Goal: Information Seeking & Learning: Check status

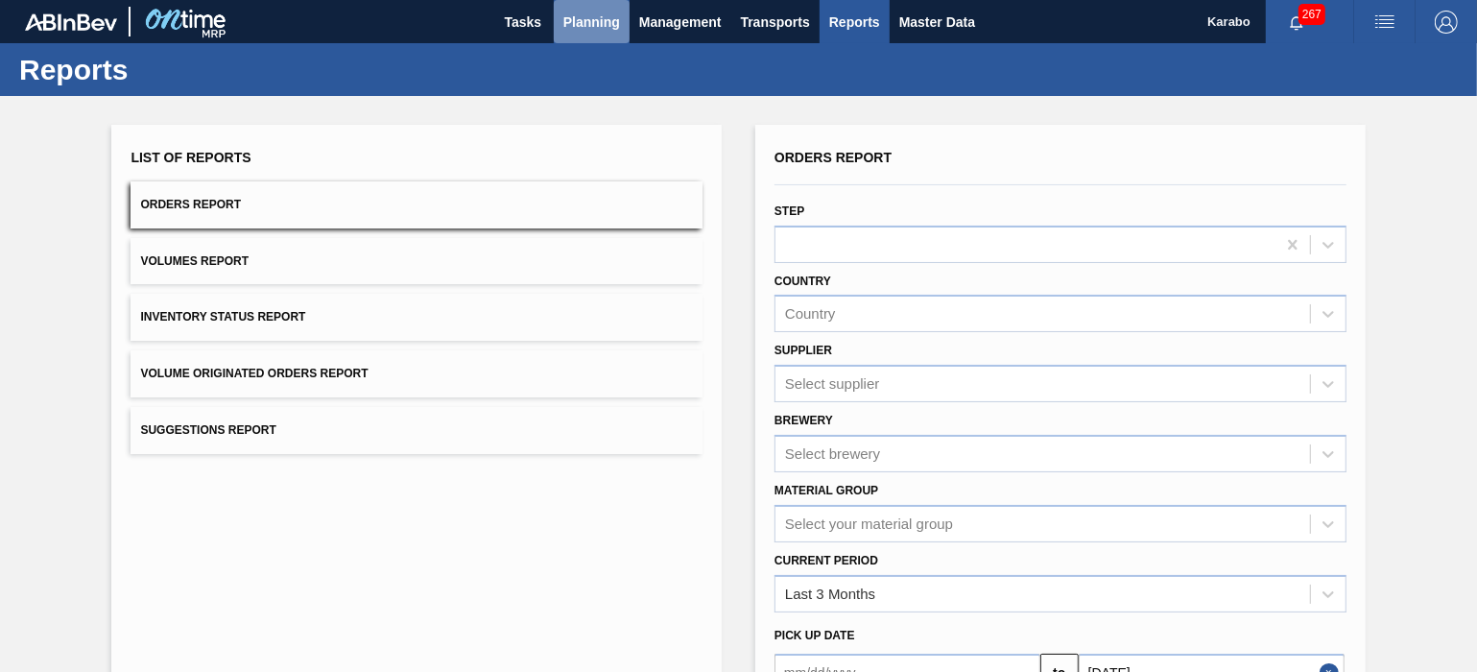
click at [597, 28] on span "Planning" at bounding box center [591, 22] width 57 height 23
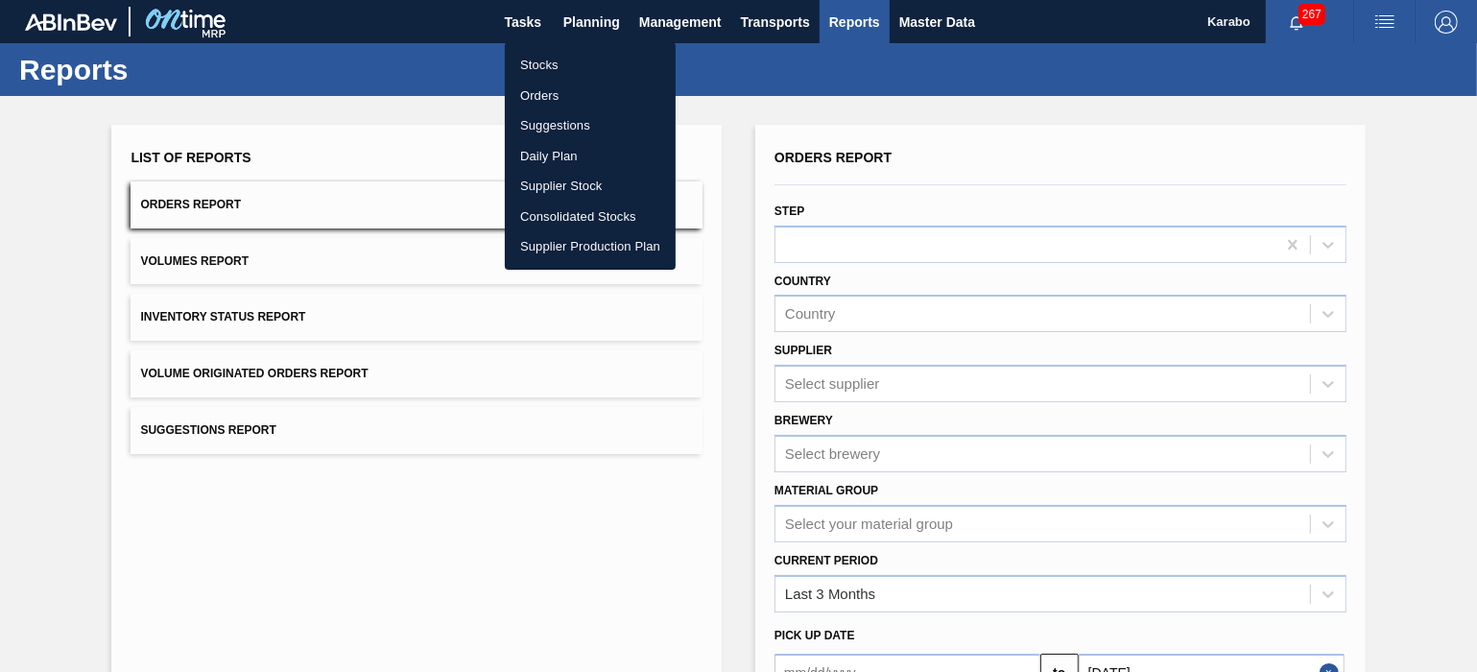
click at [618, 60] on li "Stocks" at bounding box center [590, 65] width 171 height 31
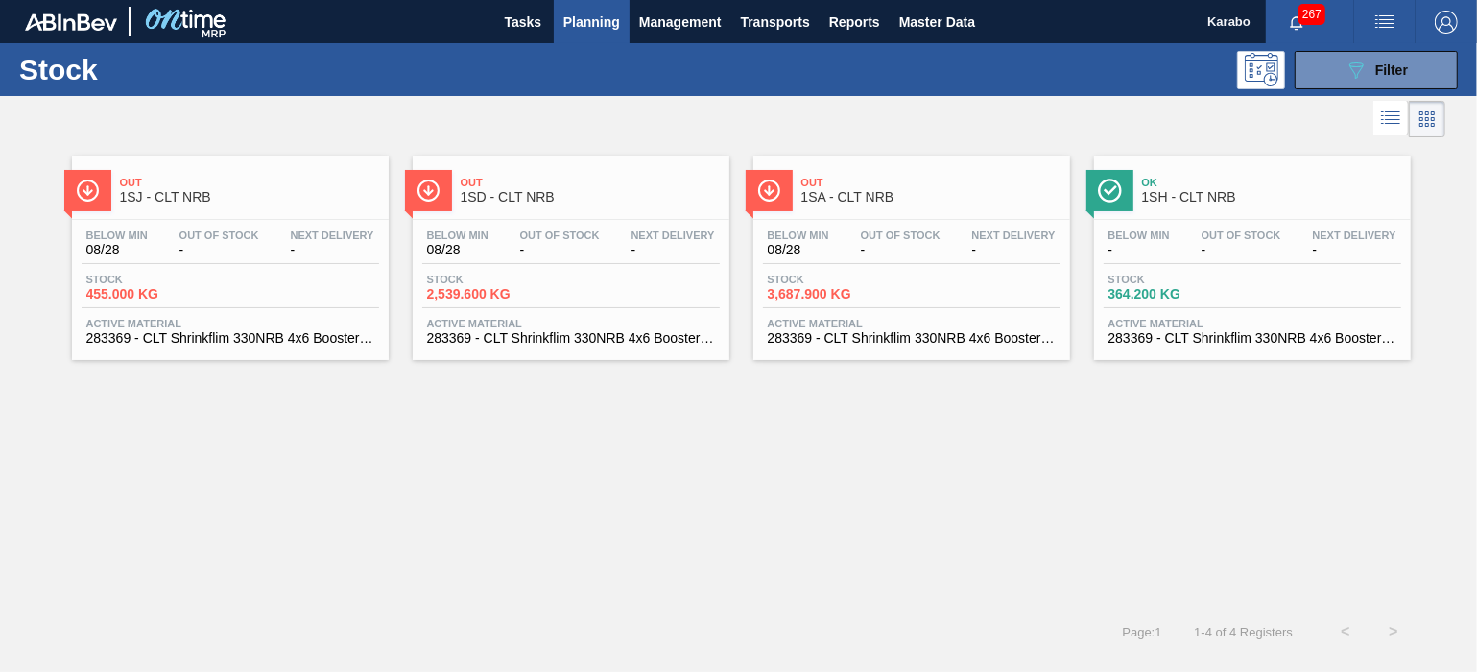
click at [588, 19] on span "Planning" at bounding box center [591, 22] width 57 height 23
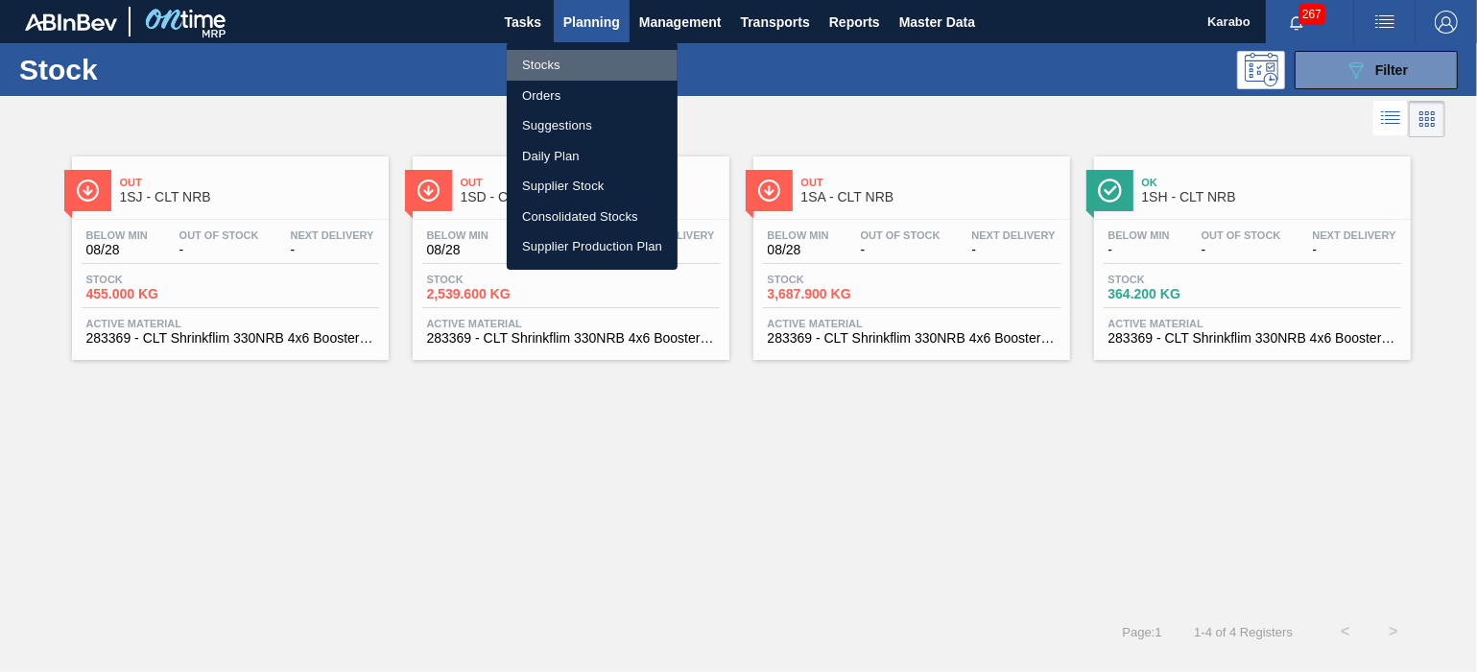
click at [585, 65] on li "Stocks" at bounding box center [592, 65] width 171 height 31
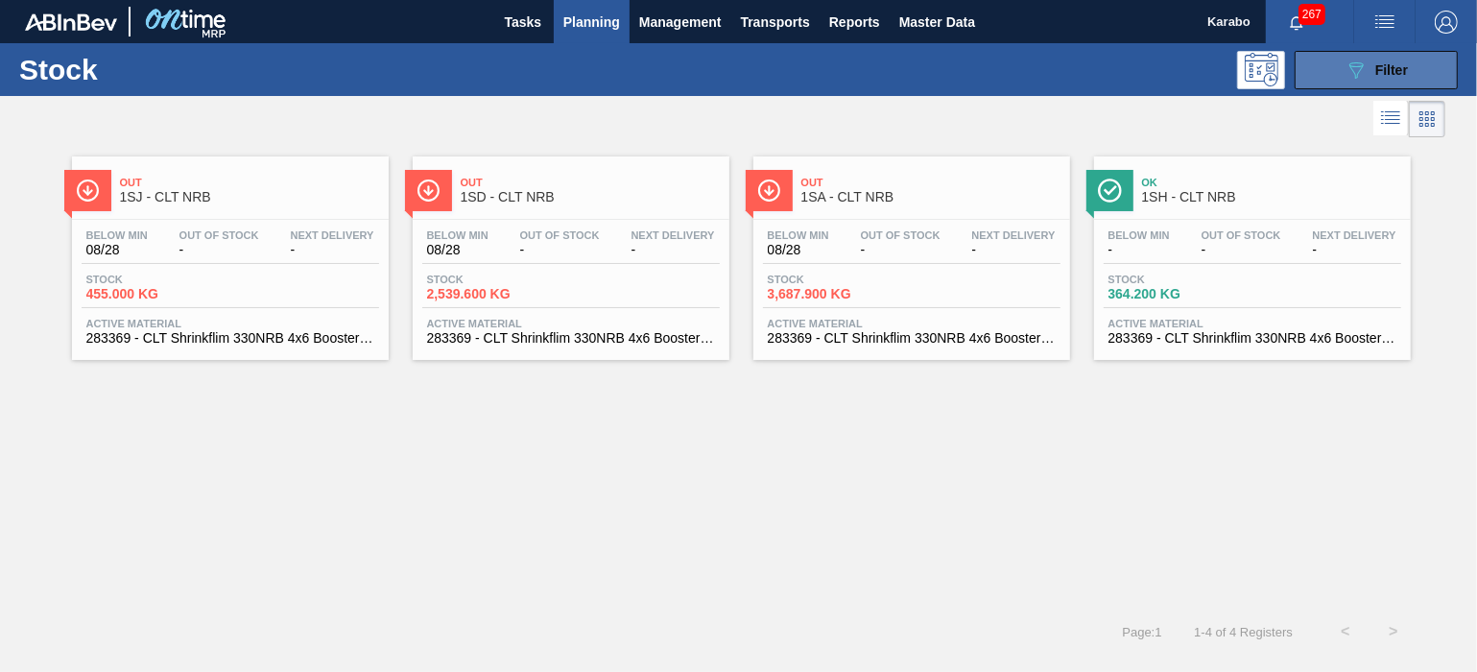
click at [1339, 59] on button "089F7B8B-B2A5-4AFE-B5C0-19BA573D28AC Filter" at bounding box center [1376, 70] width 163 height 38
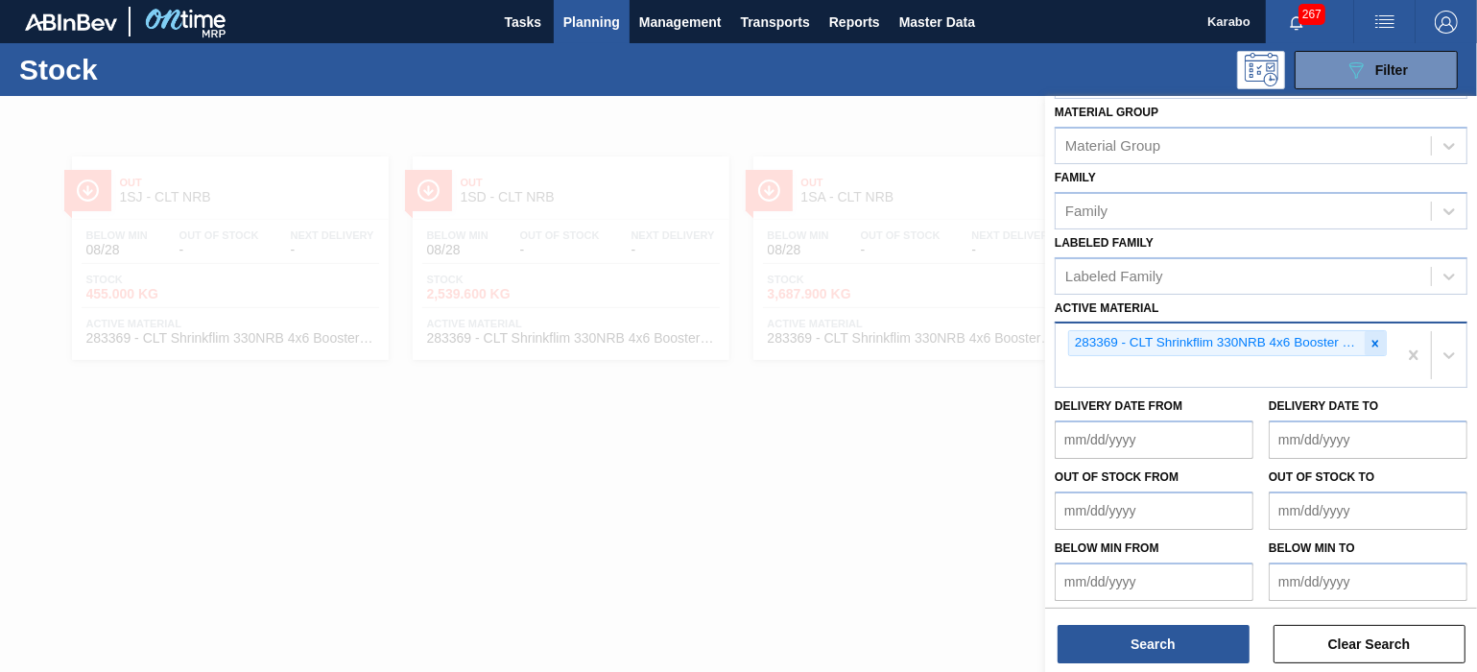
click at [1373, 337] on icon at bounding box center [1375, 343] width 13 height 13
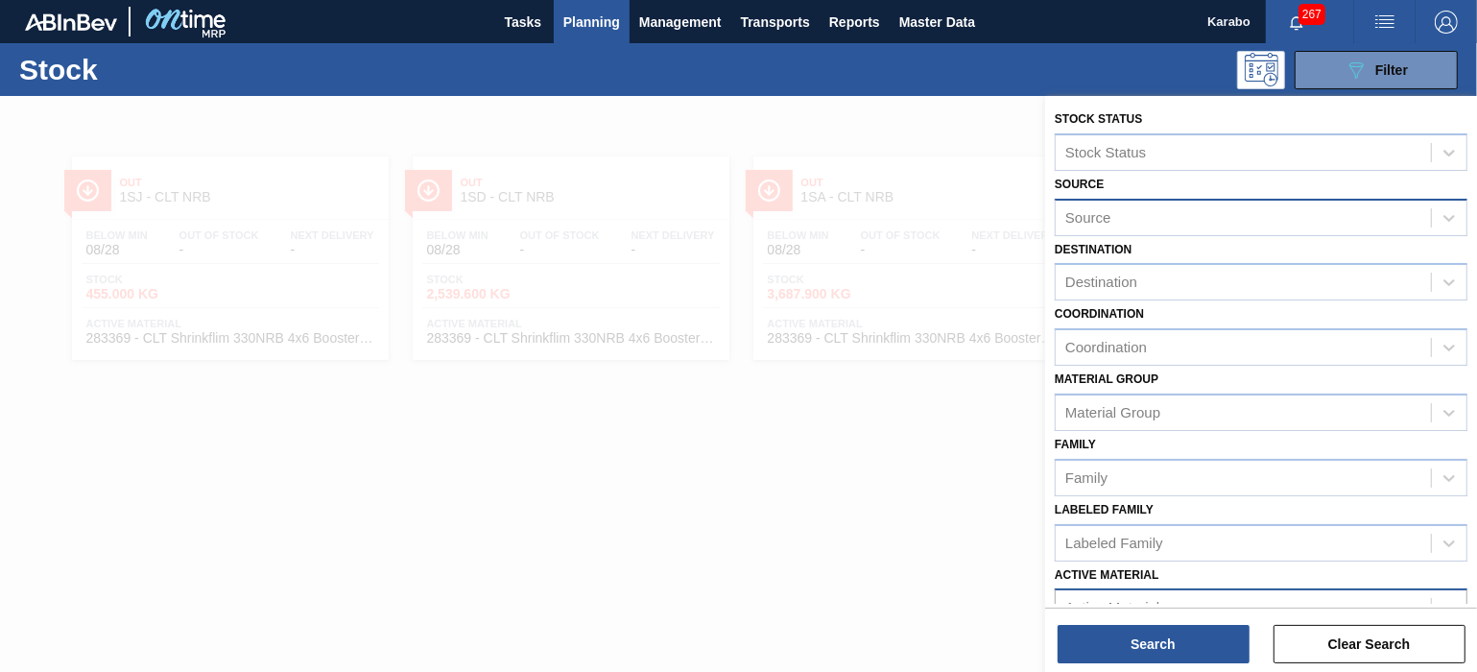
click at [1183, 221] on div "Source" at bounding box center [1243, 217] width 375 height 28
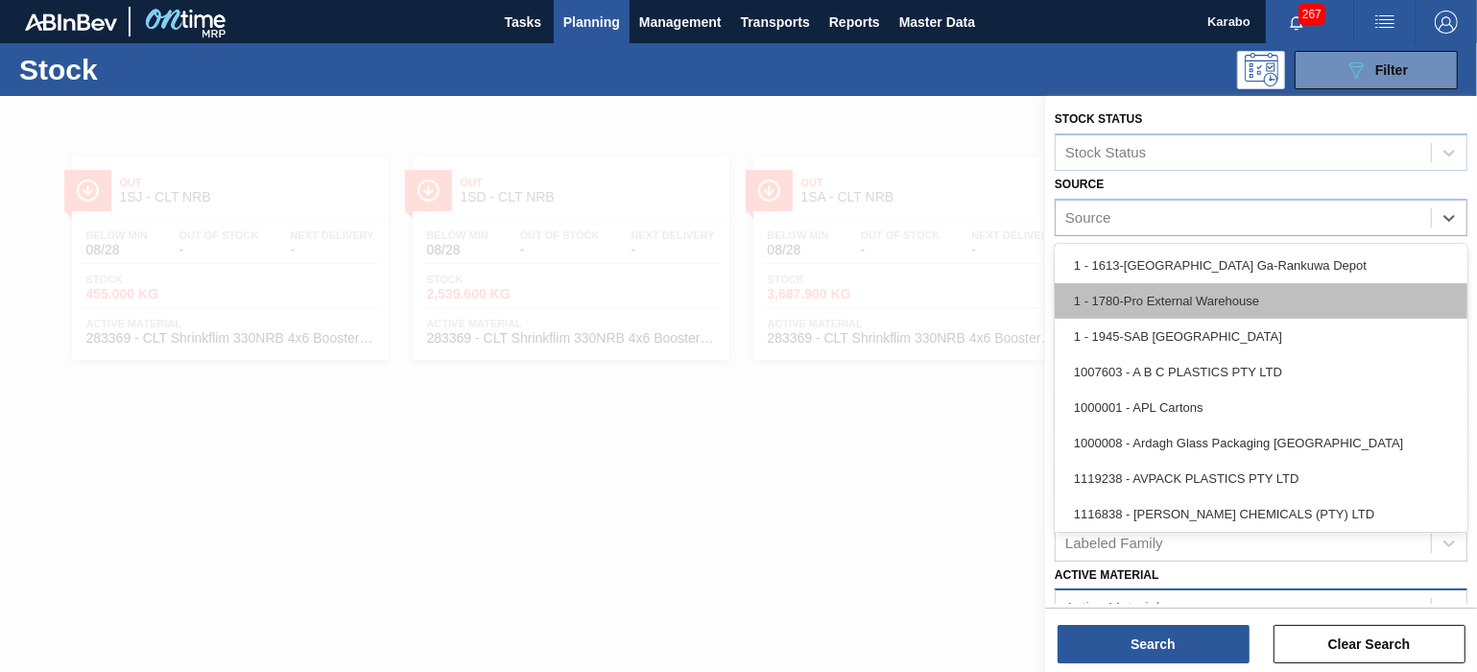
click at [1180, 299] on div "1 - 1780-Pro External Warehouse" at bounding box center [1261, 301] width 413 height 36
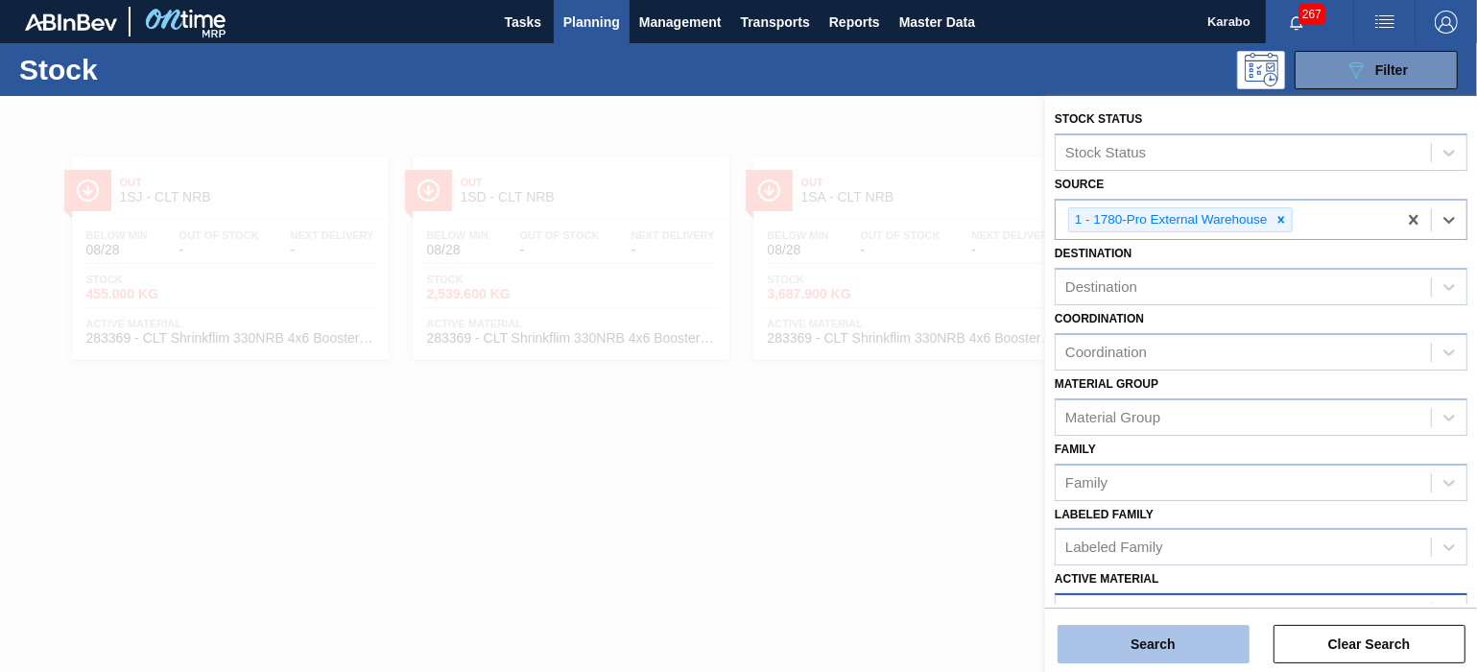
click at [1197, 634] on button "Search" at bounding box center [1154, 644] width 192 height 38
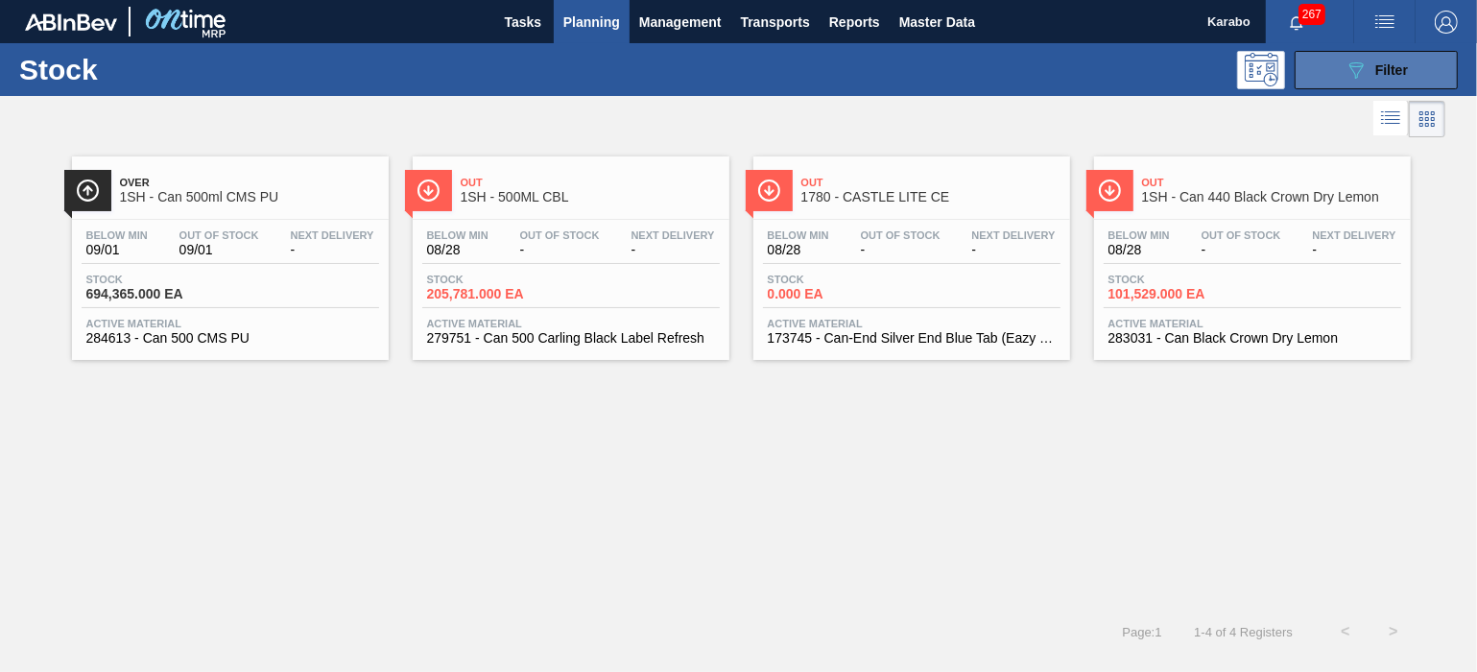
click at [1329, 71] on button "089F7B8B-B2A5-4AFE-B5C0-19BA573D28AC Filter" at bounding box center [1376, 70] width 163 height 38
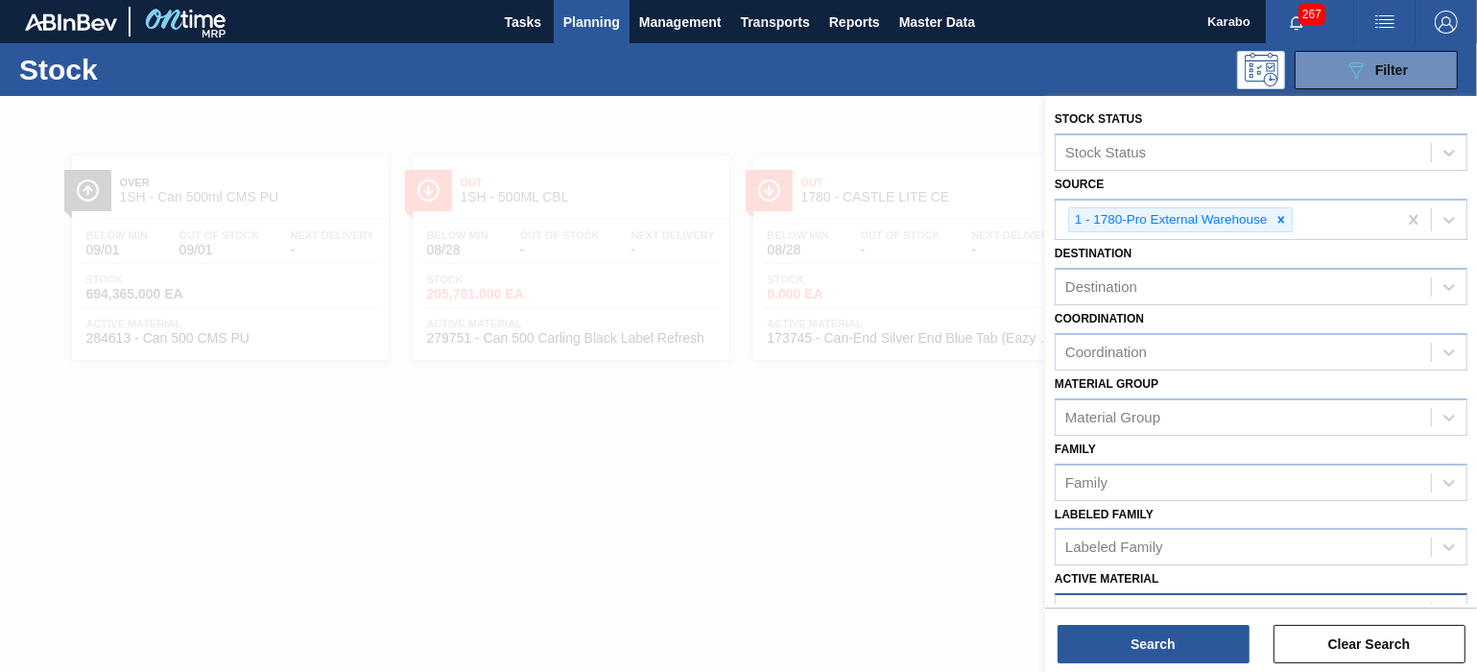
click at [924, 399] on div at bounding box center [738, 432] width 1477 height 672
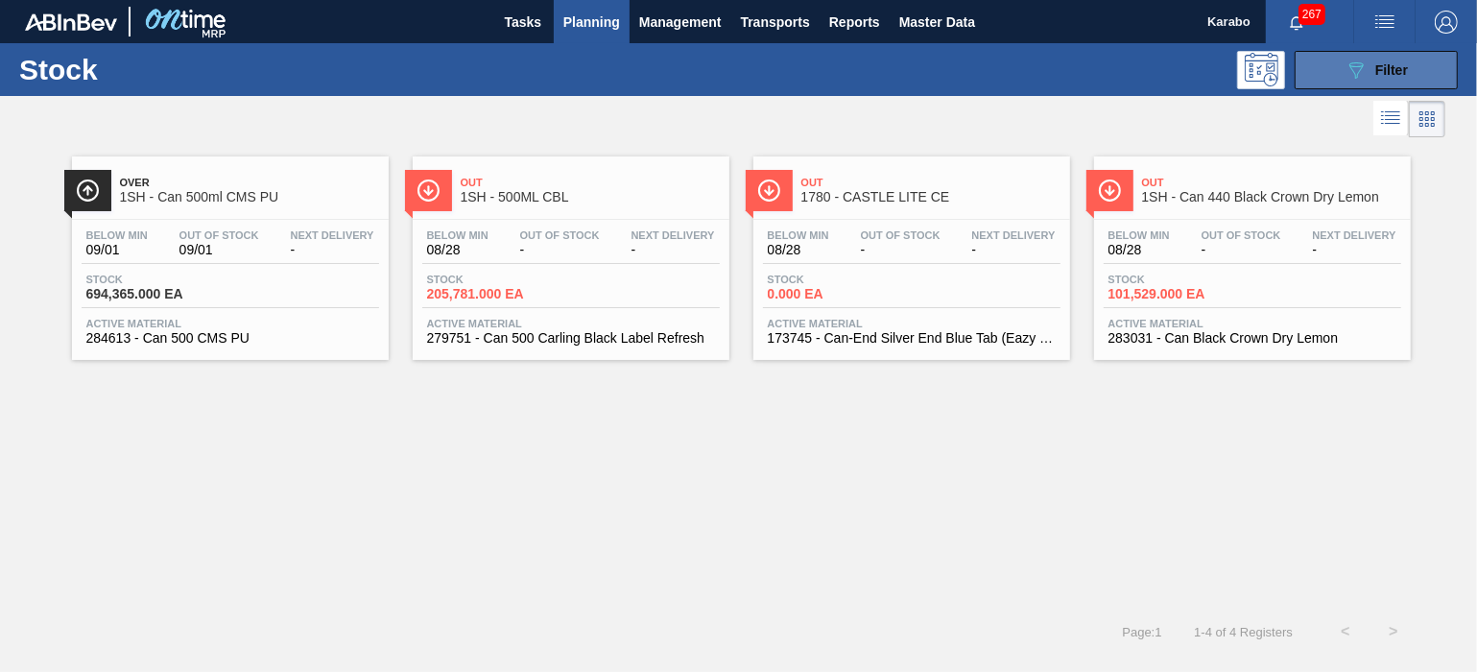
click at [1333, 83] on button "089F7B8B-B2A5-4AFE-B5C0-19BA573D28AC Filter" at bounding box center [1376, 70] width 163 height 38
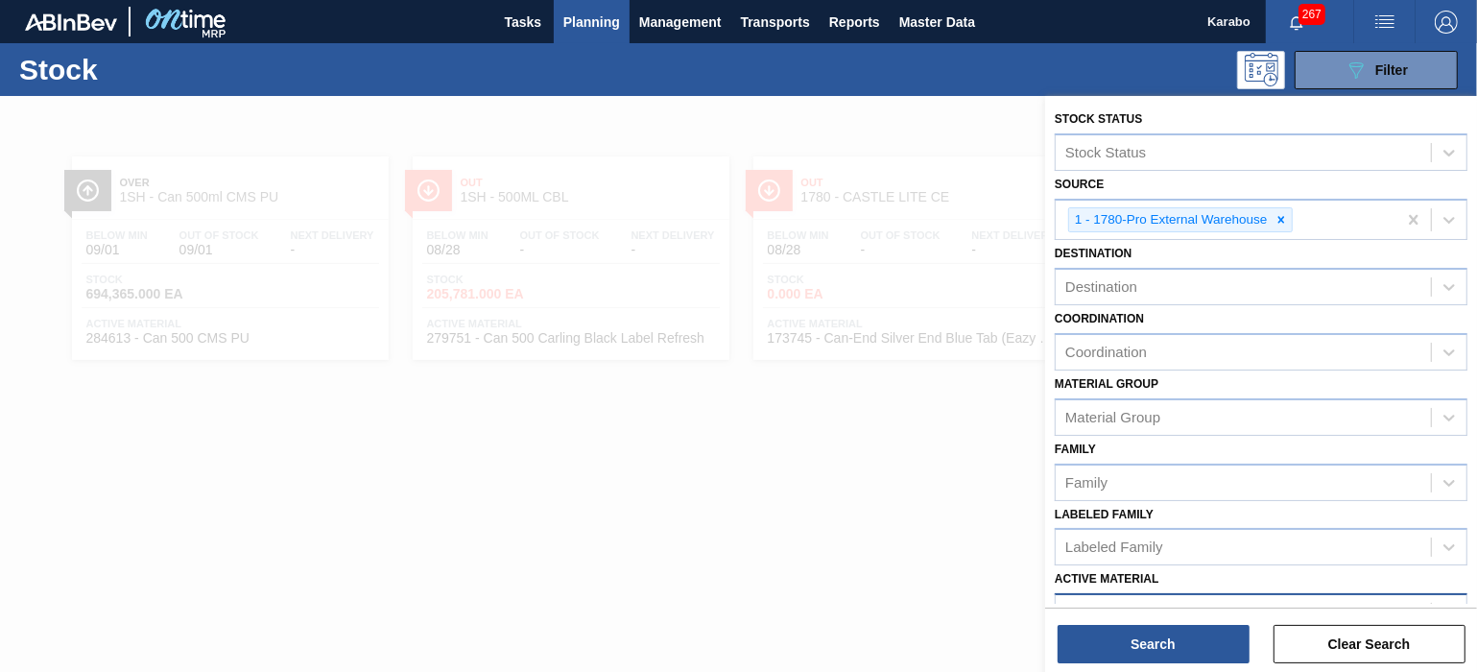
click at [972, 367] on div at bounding box center [738, 432] width 1477 height 672
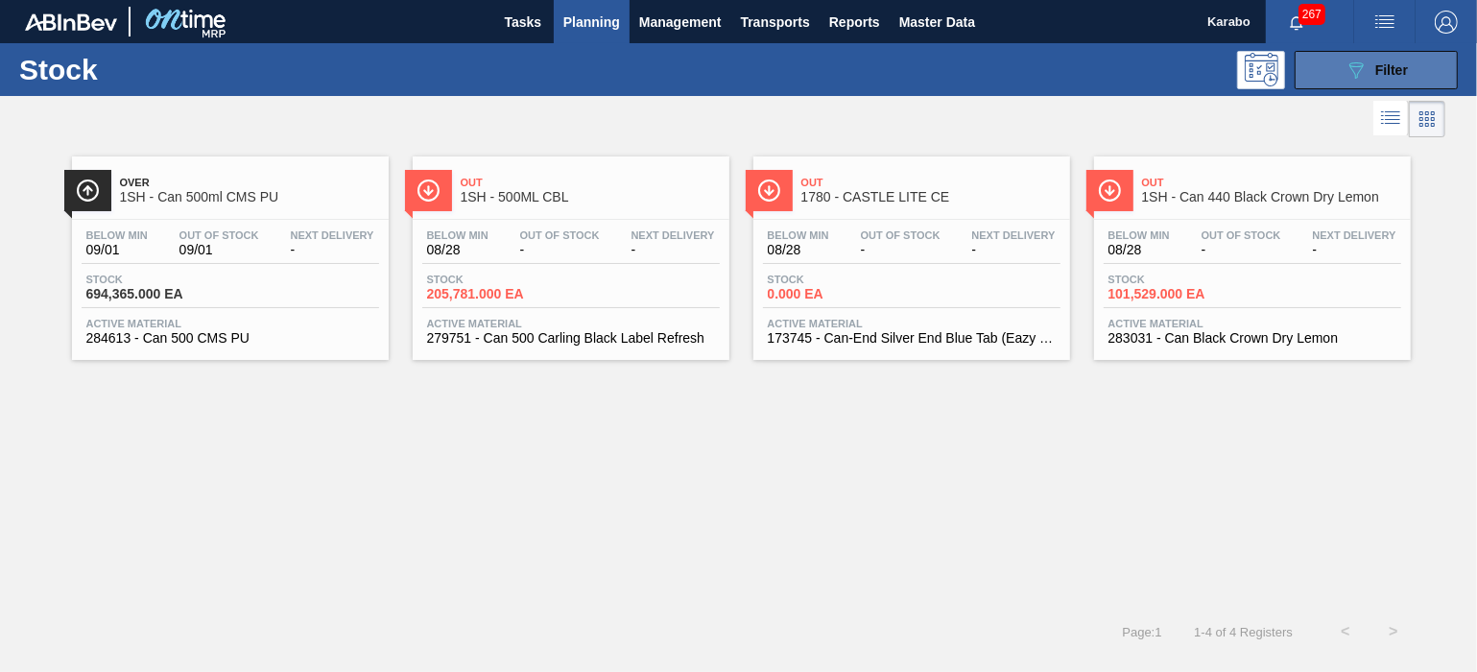
click at [1343, 58] on button "089F7B8B-B2A5-4AFE-B5C0-19BA573D28AC Filter" at bounding box center [1376, 70] width 163 height 38
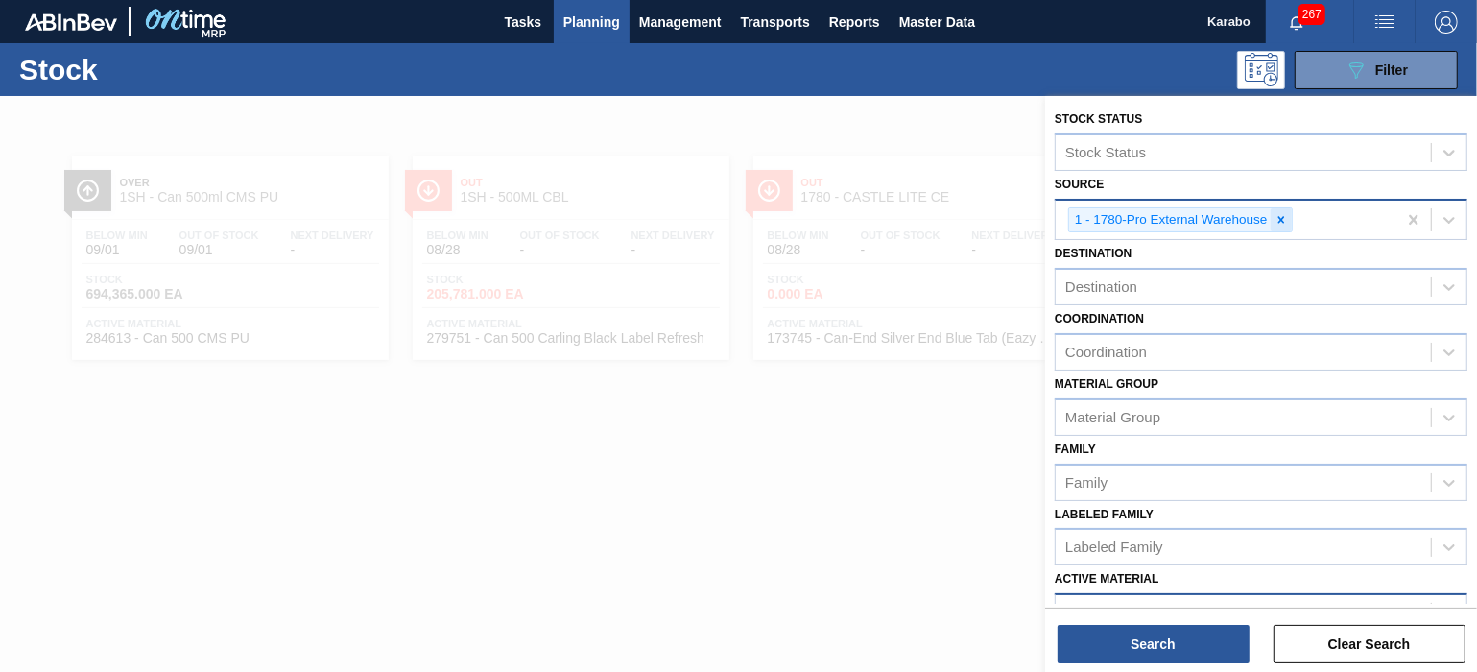
click at [1279, 221] on icon at bounding box center [1281, 219] width 7 height 7
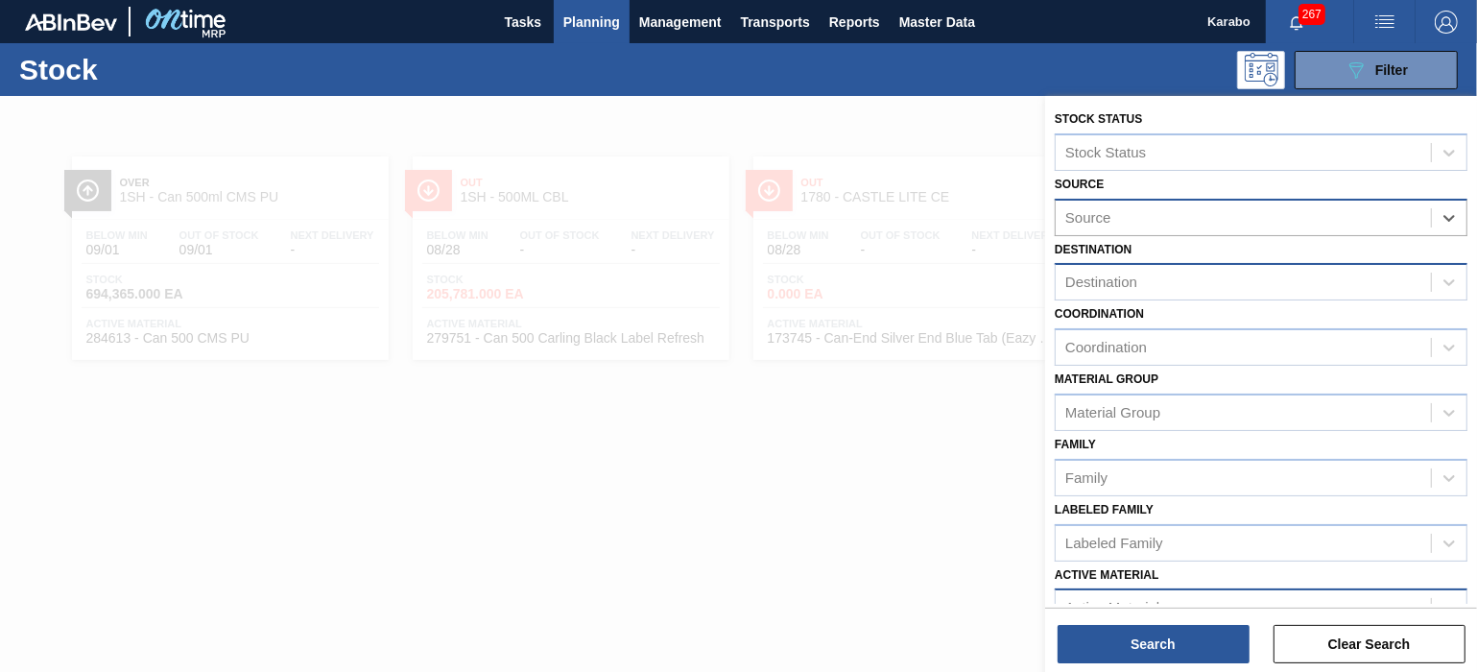
click at [1211, 273] on div "Destination" at bounding box center [1243, 283] width 375 height 28
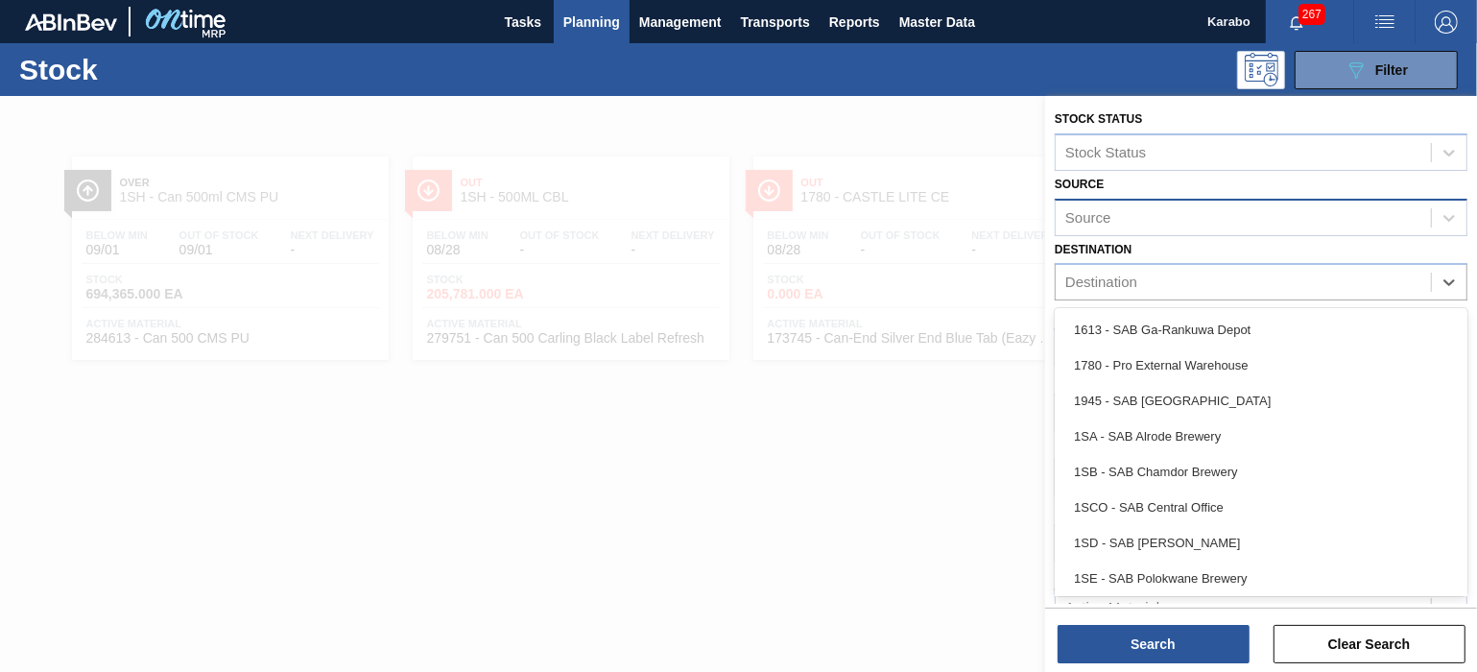
click at [1169, 365] on div "1780 - Pro External Warehouse" at bounding box center [1261, 365] width 413 height 36
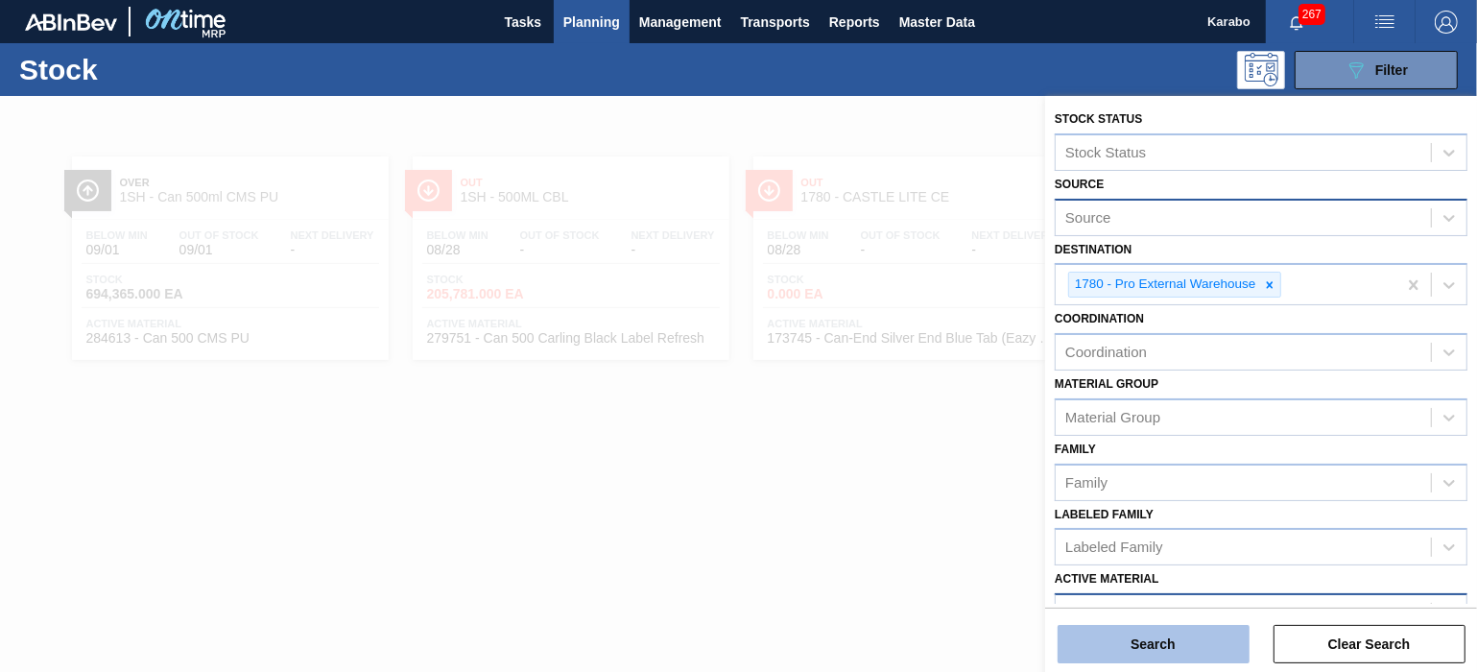
click at [1145, 642] on button "Search" at bounding box center [1154, 644] width 192 height 38
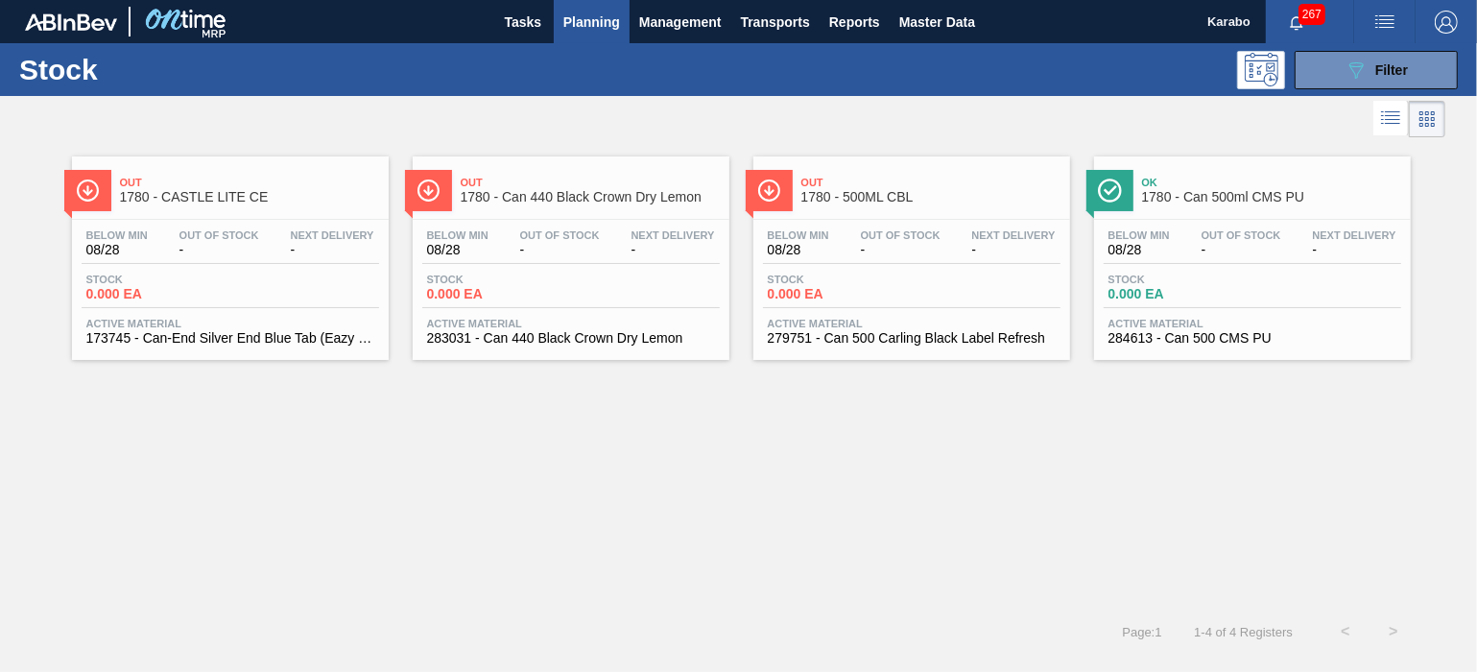
click at [901, 299] on div "Stock 0.000 EA" at bounding box center [835, 288] width 144 height 28
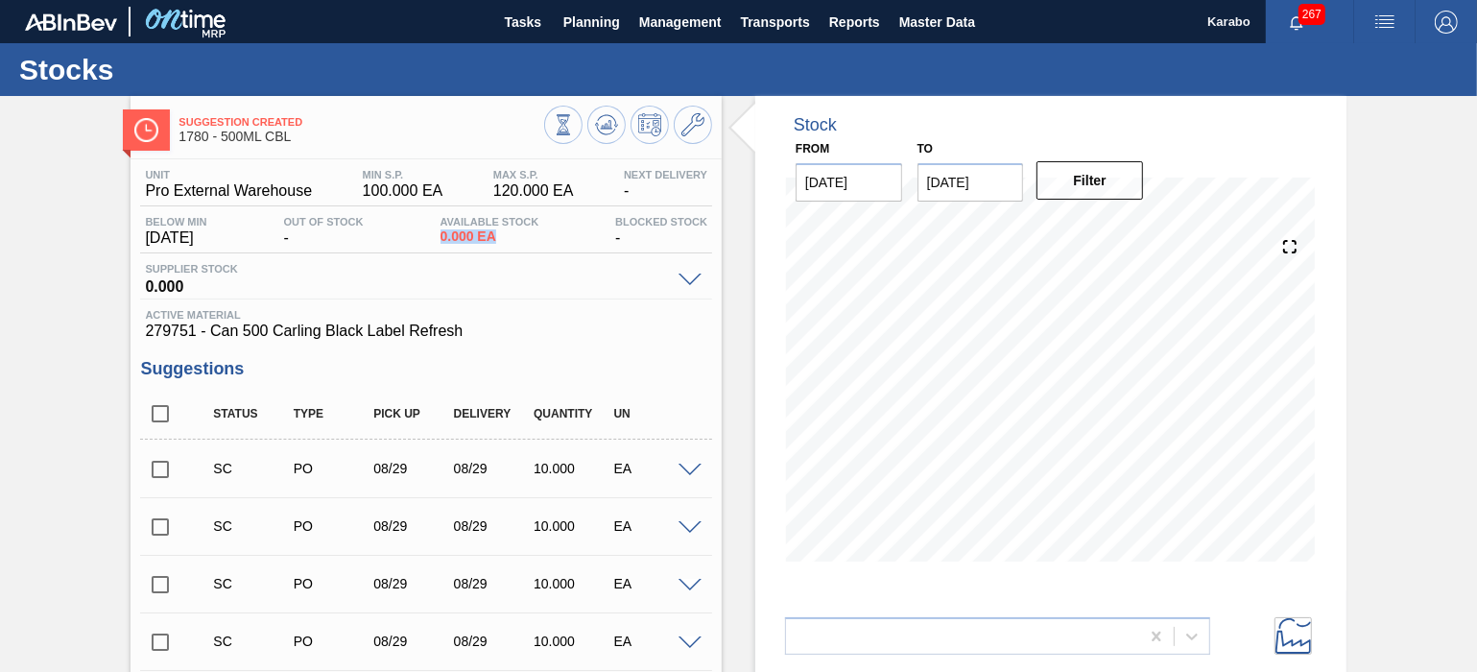
drag, startPoint x: 499, startPoint y: 240, endPoint x: 432, endPoint y: 236, distance: 67.3
click at [432, 236] on div "Below Min 08/28/2025 Out Of Stock - Available Stock 0.000 EA Blocked Stock -" at bounding box center [426, 234] width 572 height 37
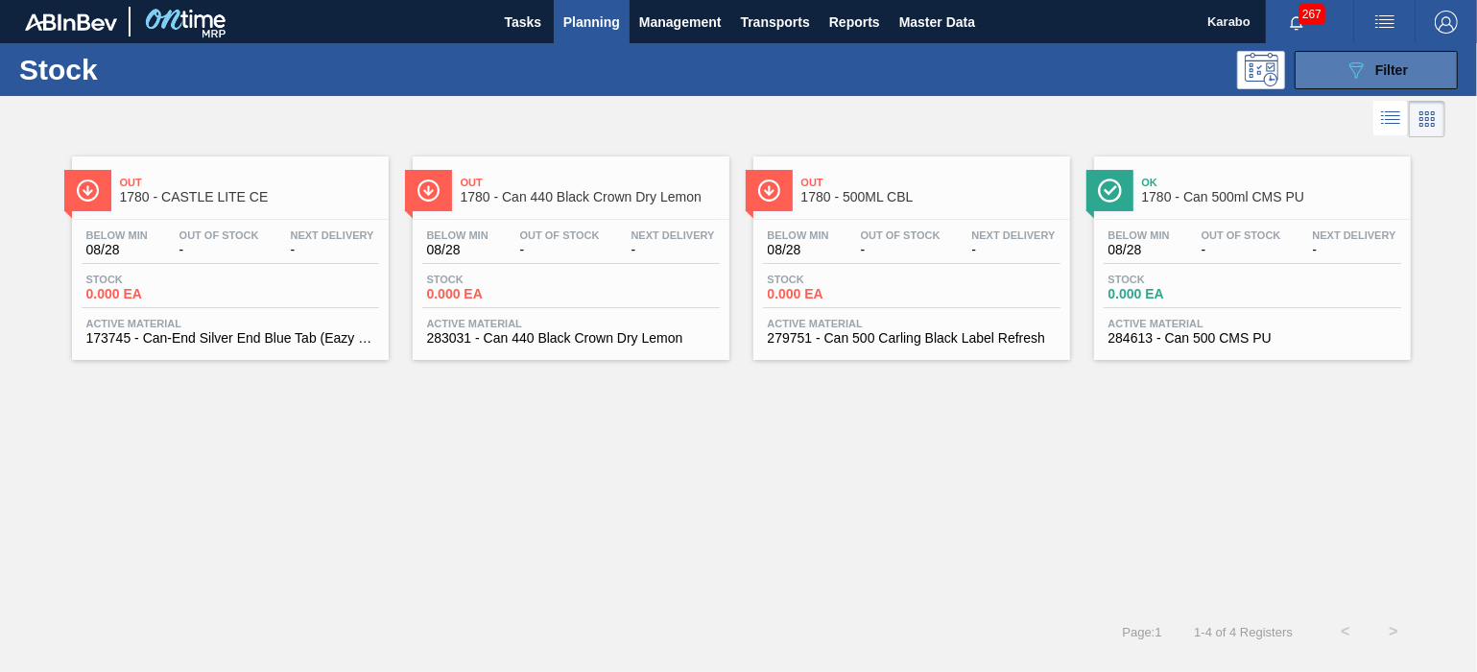
click at [1343, 61] on button "089F7B8B-B2A5-4AFE-B5C0-19BA573D28AC Filter" at bounding box center [1376, 70] width 163 height 38
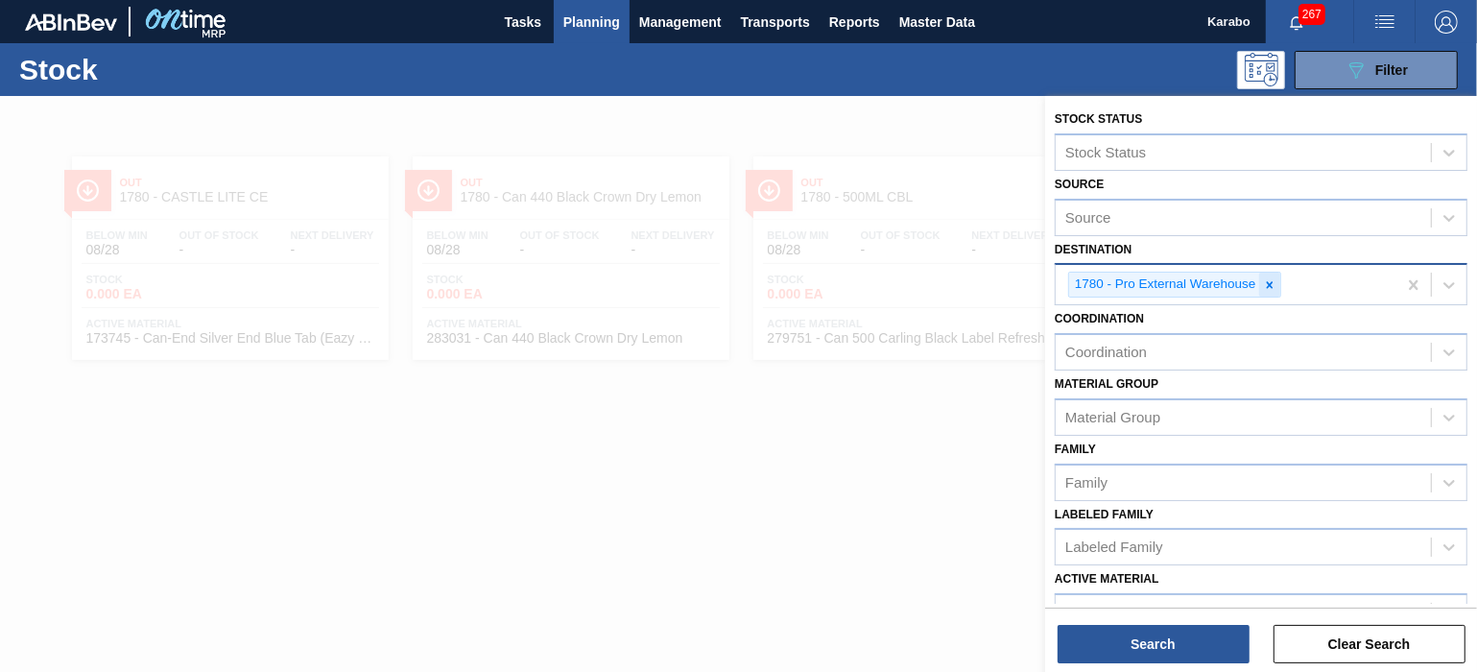
click at [1268, 279] on icon at bounding box center [1269, 284] width 13 height 13
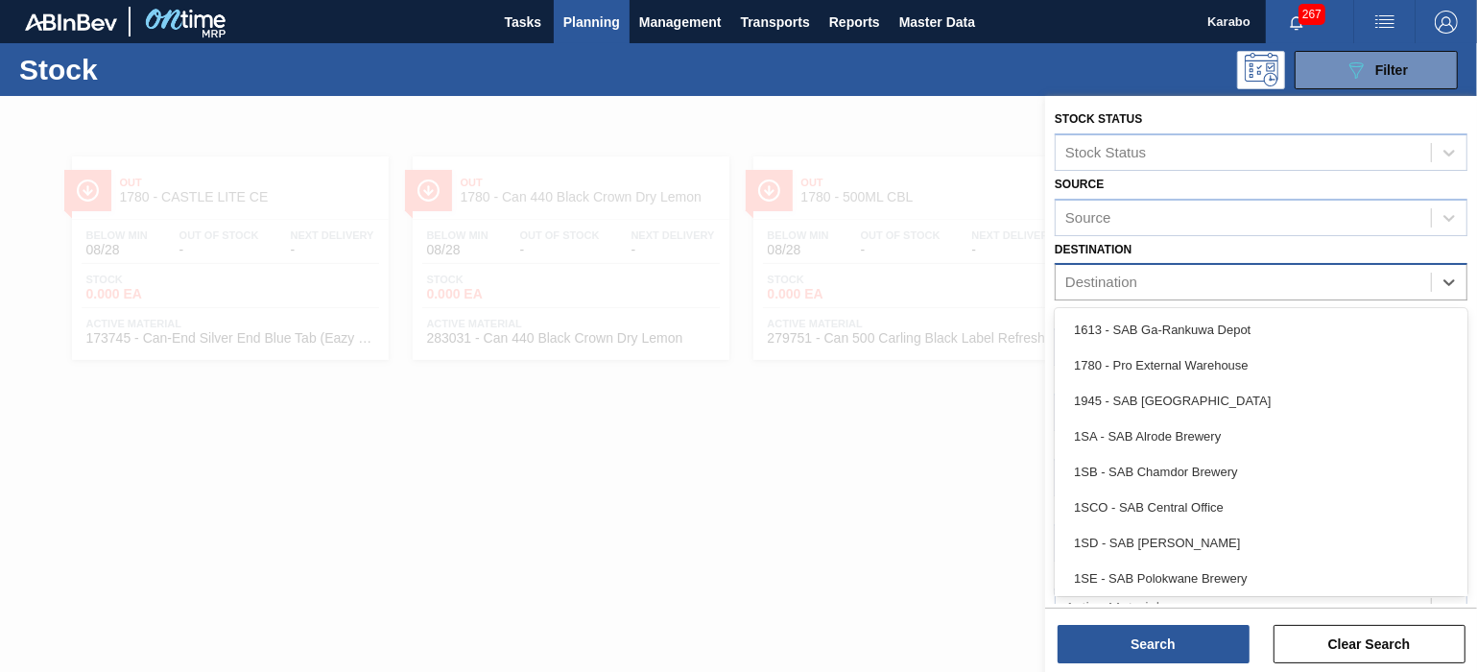
click at [1281, 279] on div "Destination" at bounding box center [1243, 283] width 375 height 28
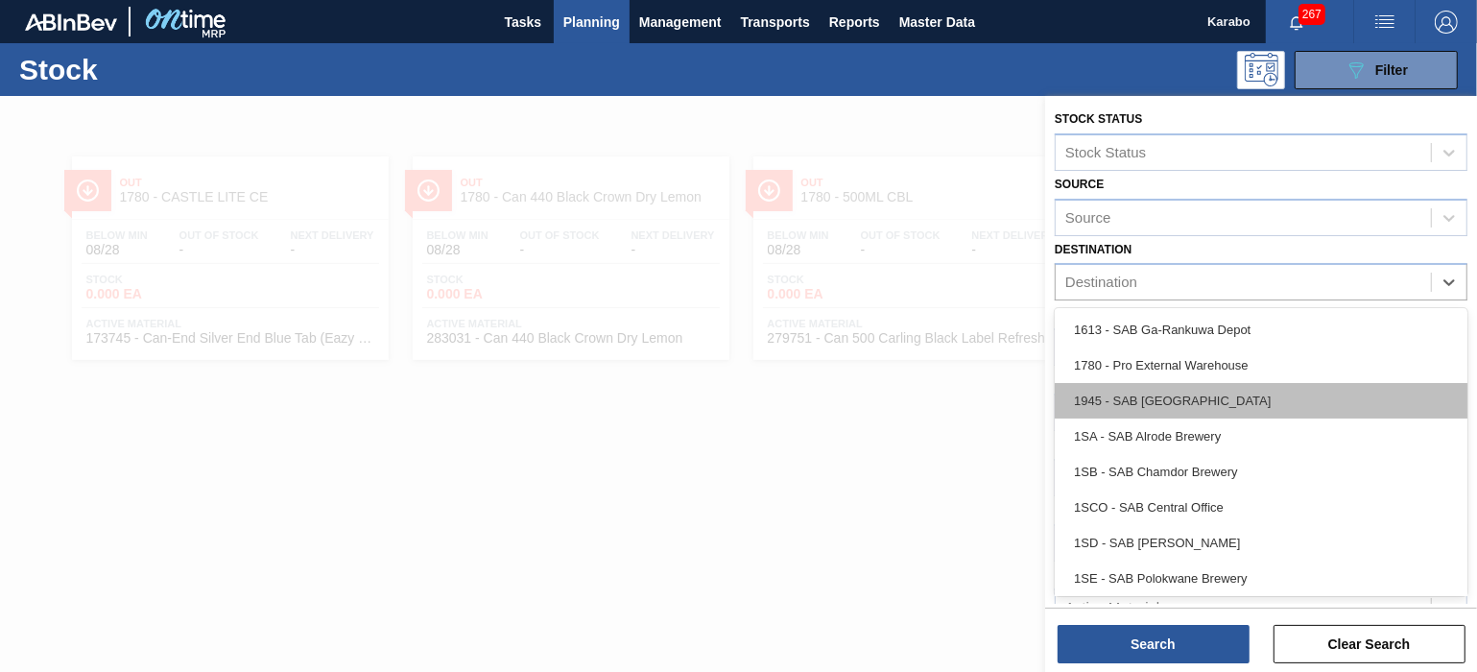
click at [1188, 407] on div "1945 - SAB Epping Depot" at bounding box center [1261, 401] width 413 height 36
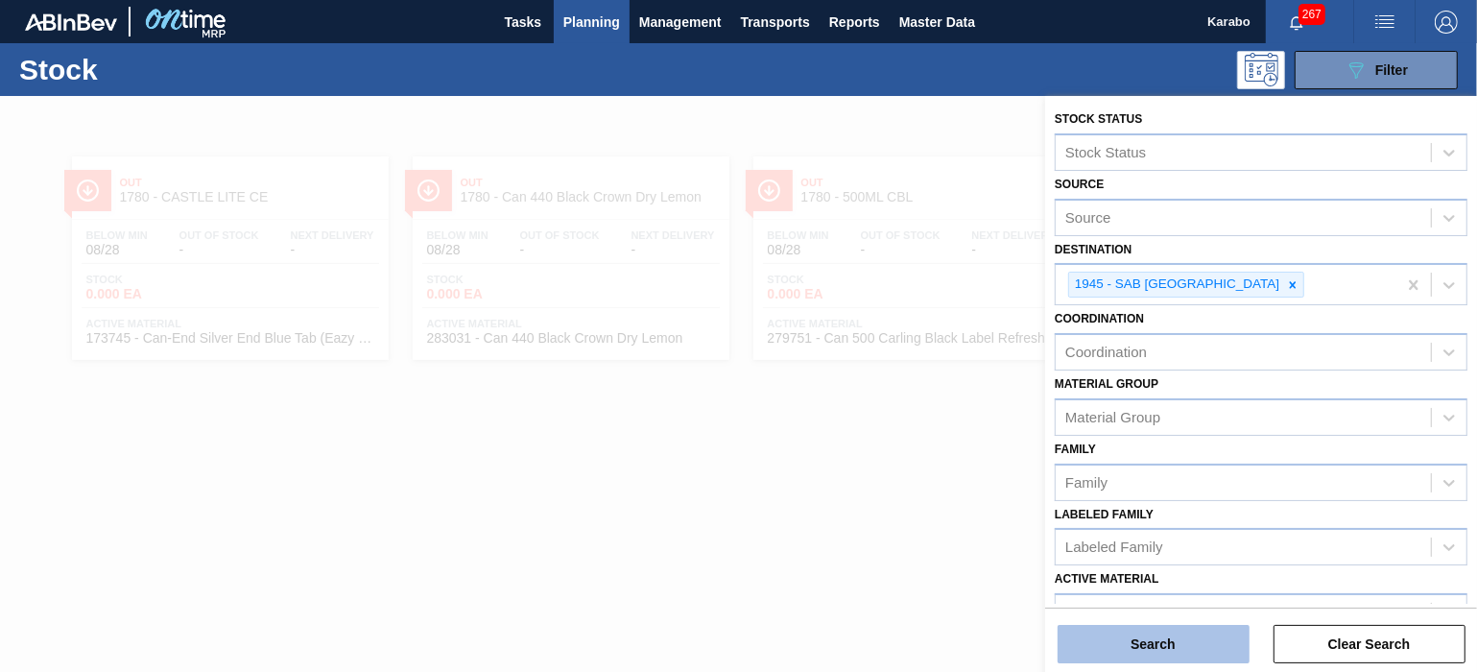
click at [1157, 635] on button "Search" at bounding box center [1154, 644] width 192 height 38
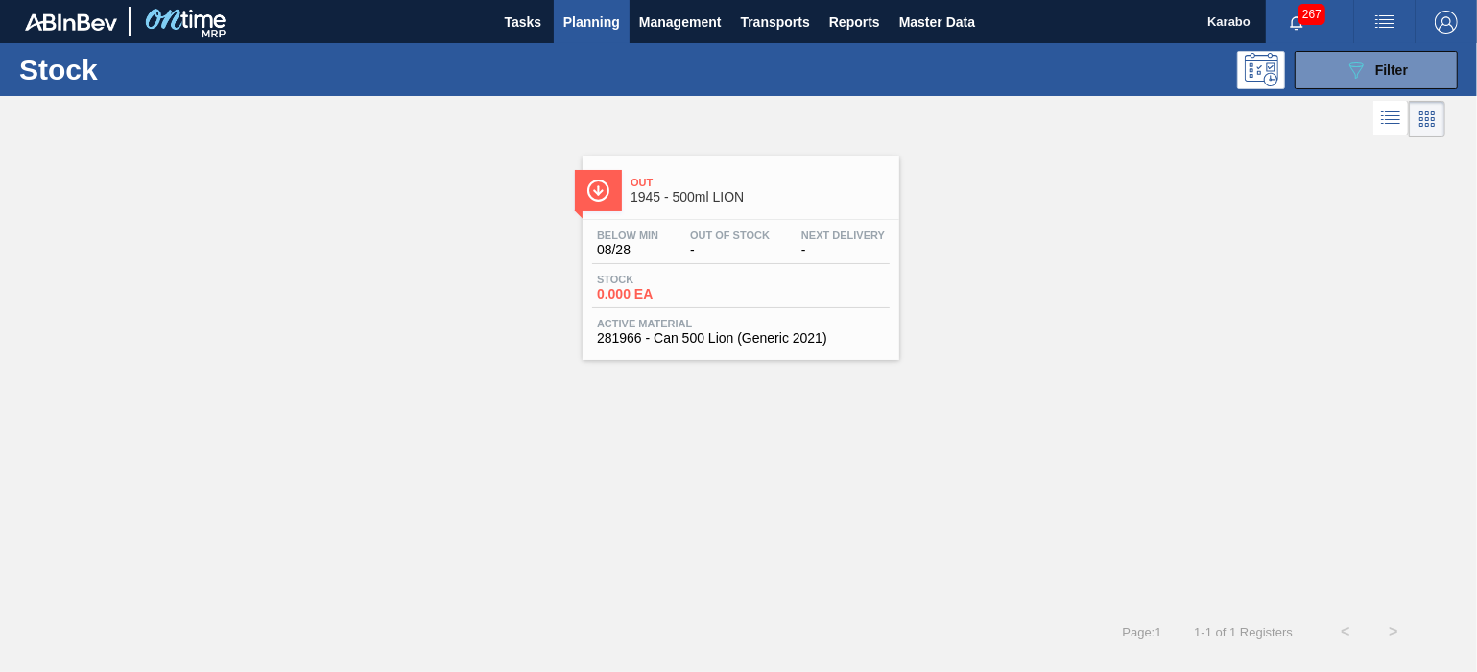
click at [739, 274] on div "Stock 0.000 EA" at bounding box center [741, 291] width 298 height 35
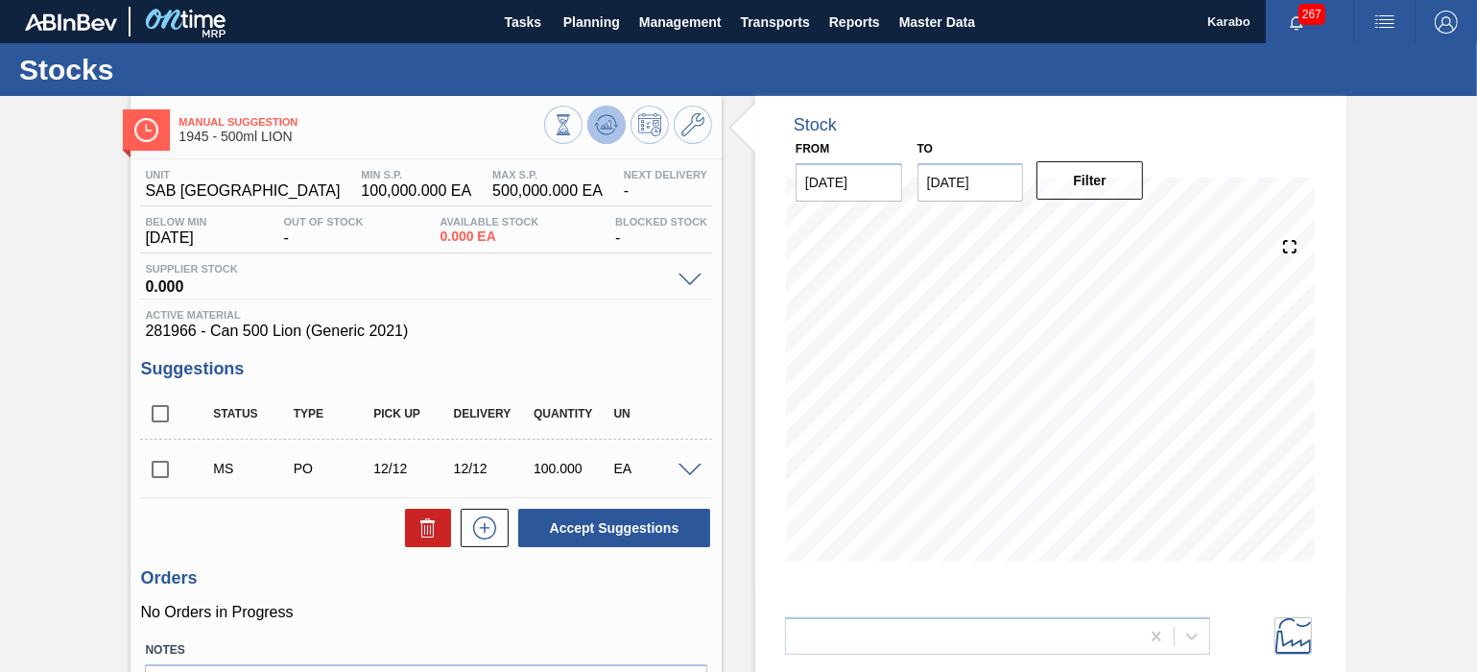
click at [609, 129] on icon at bounding box center [607, 124] width 12 height 9
click at [689, 140] on button at bounding box center [693, 125] width 38 height 38
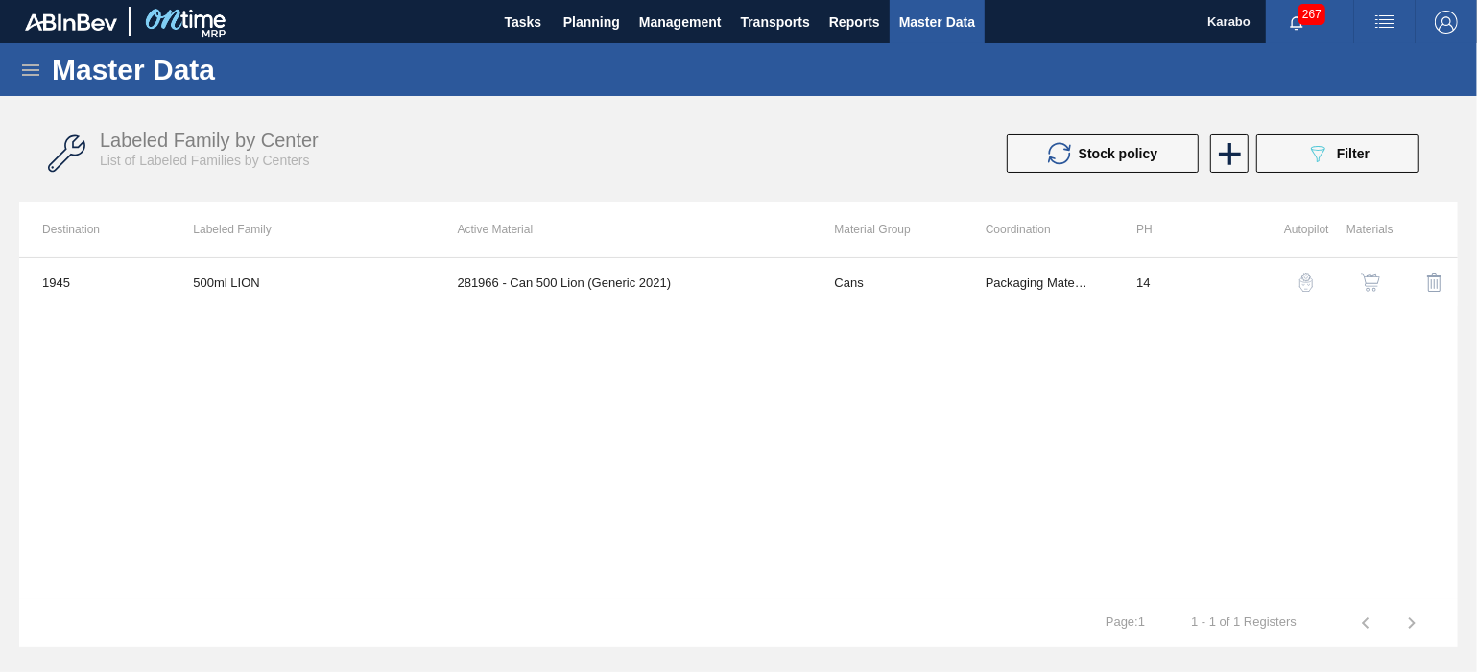
click at [1372, 275] on img "button" at bounding box center [1370, 282] width 19 height 19
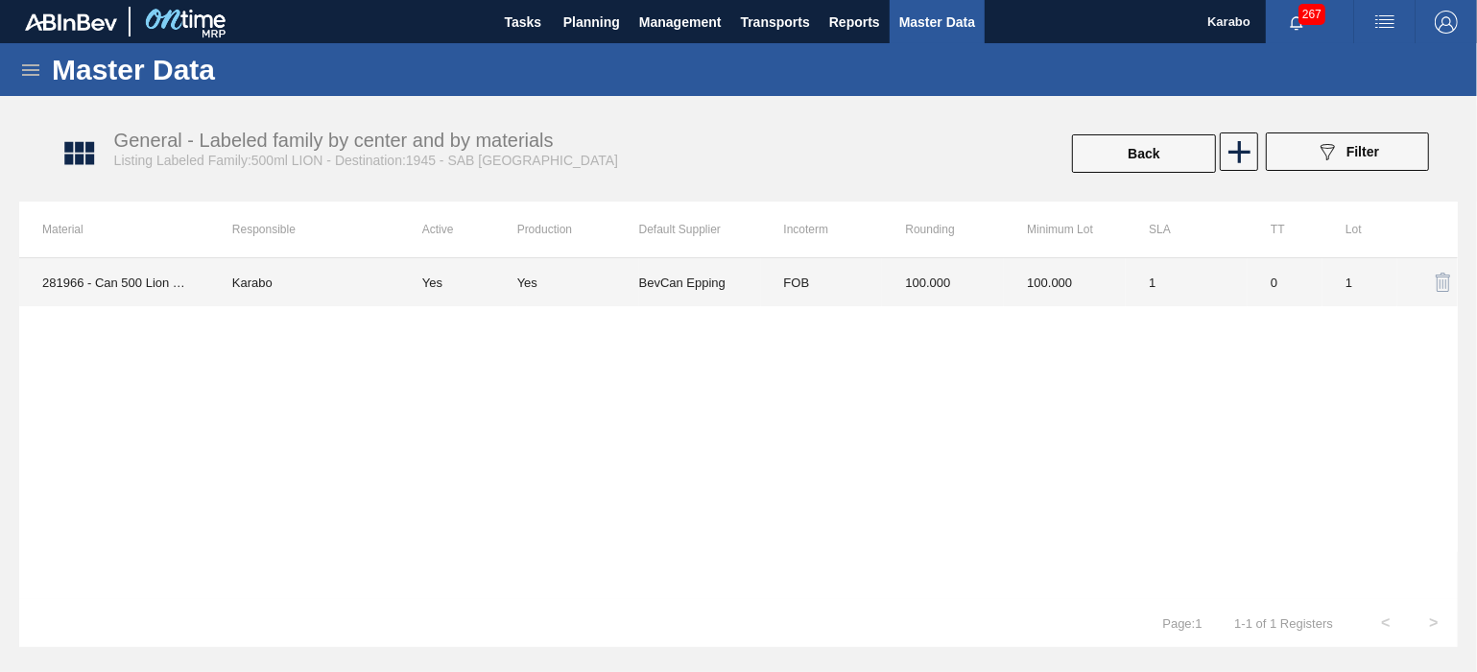
drag, startPoint x: 1316, startPoint y: 291, endPoint x: 1150, endPoint y: 287, distance: 166.1
click at [1150, 287] on td "1" at bounding box center [1187, 282] width 122 height 48
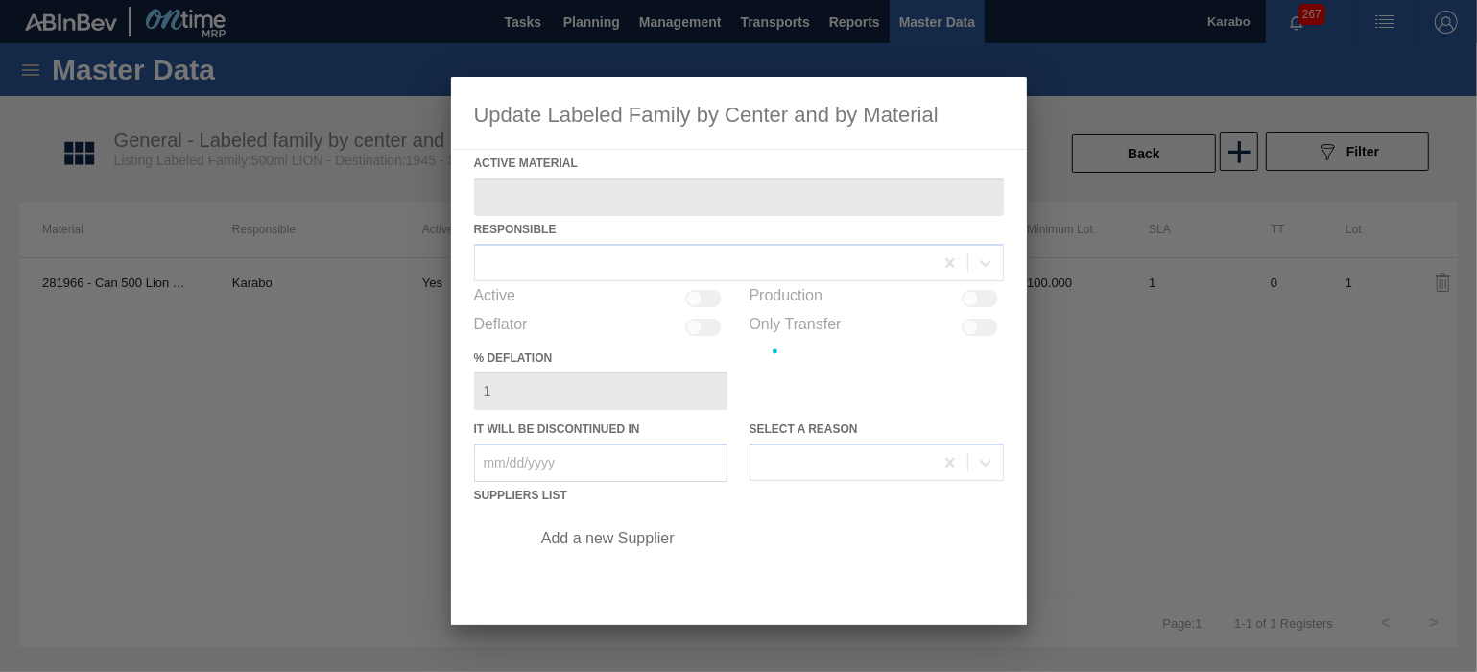
type Material "281966 - Can 500 Lion (Generic 2021)"
checkbox input "true"
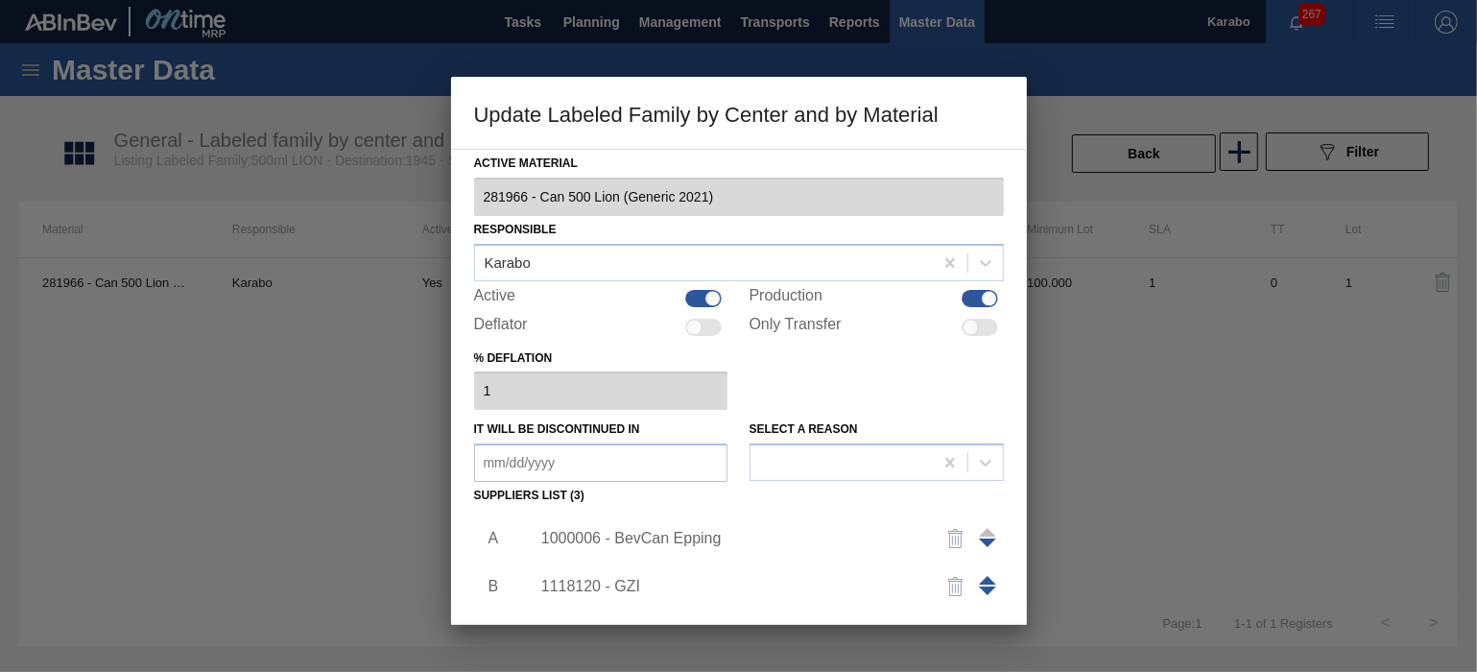
click at [660, 539] on div "1000006 - BevCan Epping" at bounding box center [729, 538] width 376 height 17
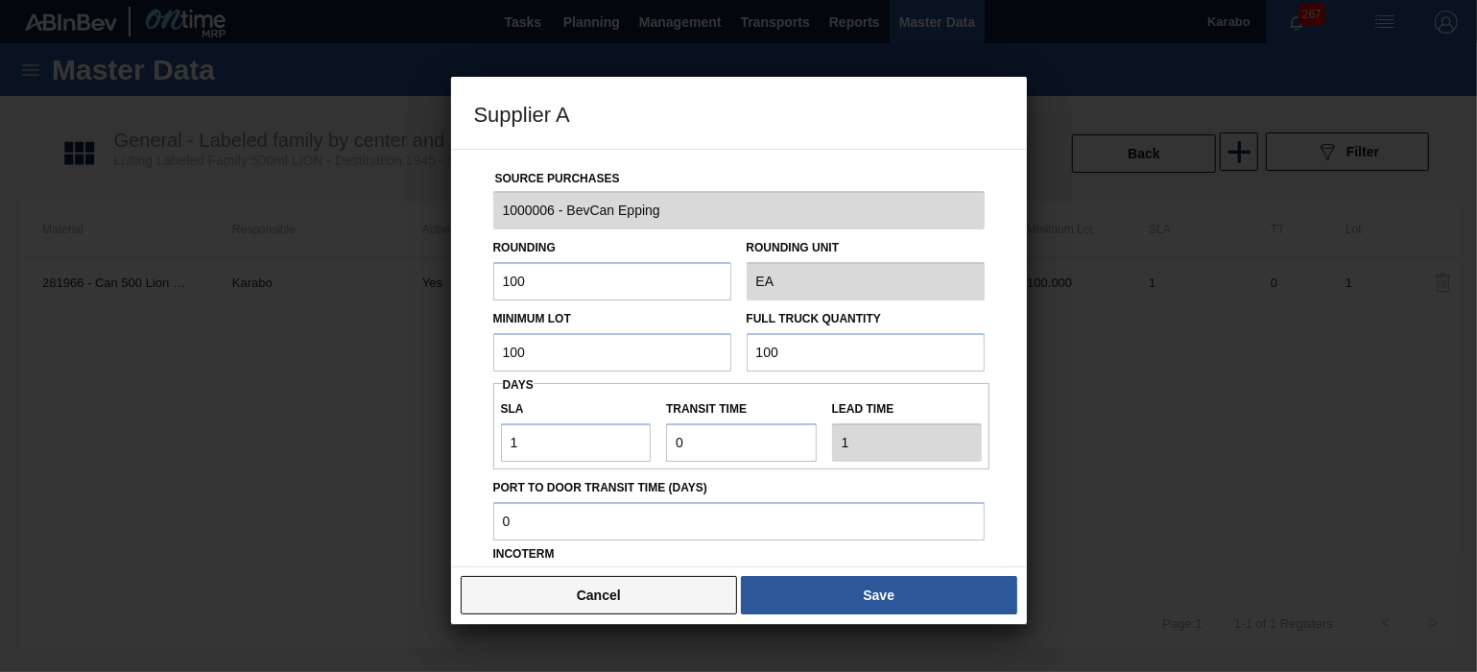
click at [673, 591] on button "Cancel" at bounding box center [599, 595] width 277 height 38
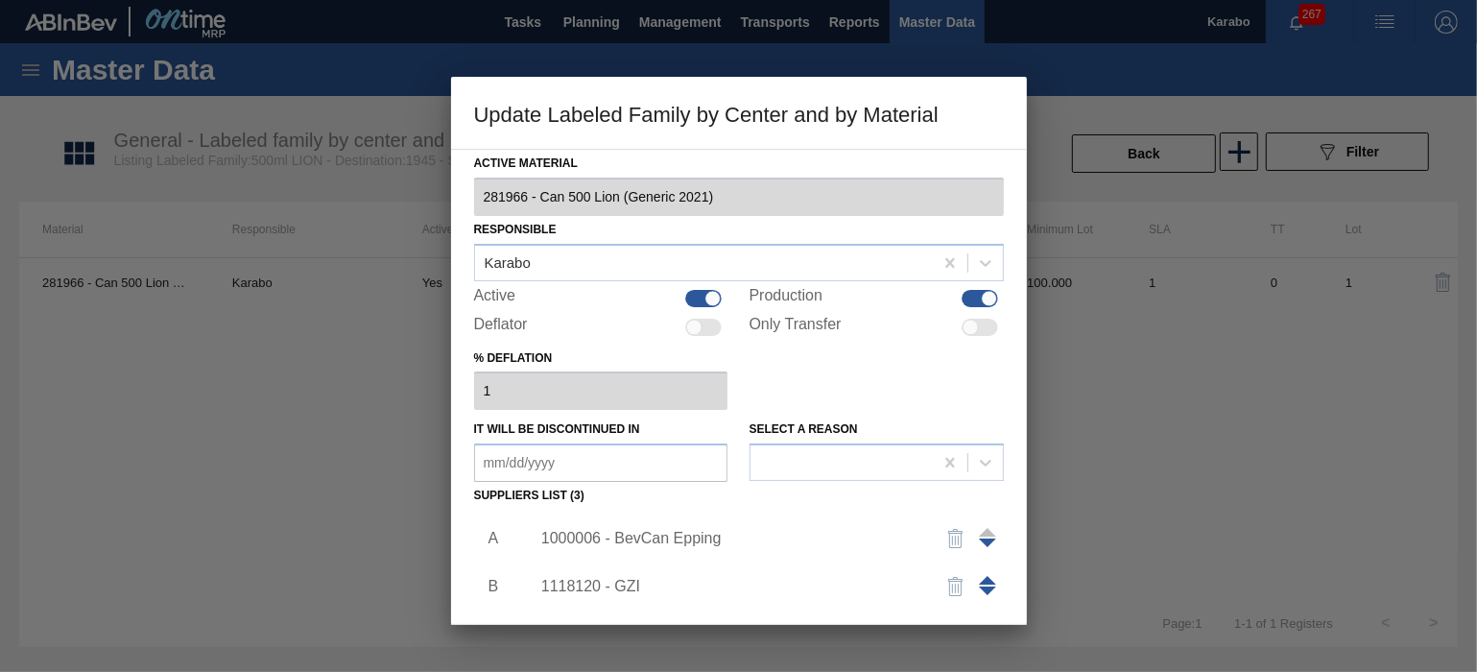
scroll to position [191, 0]
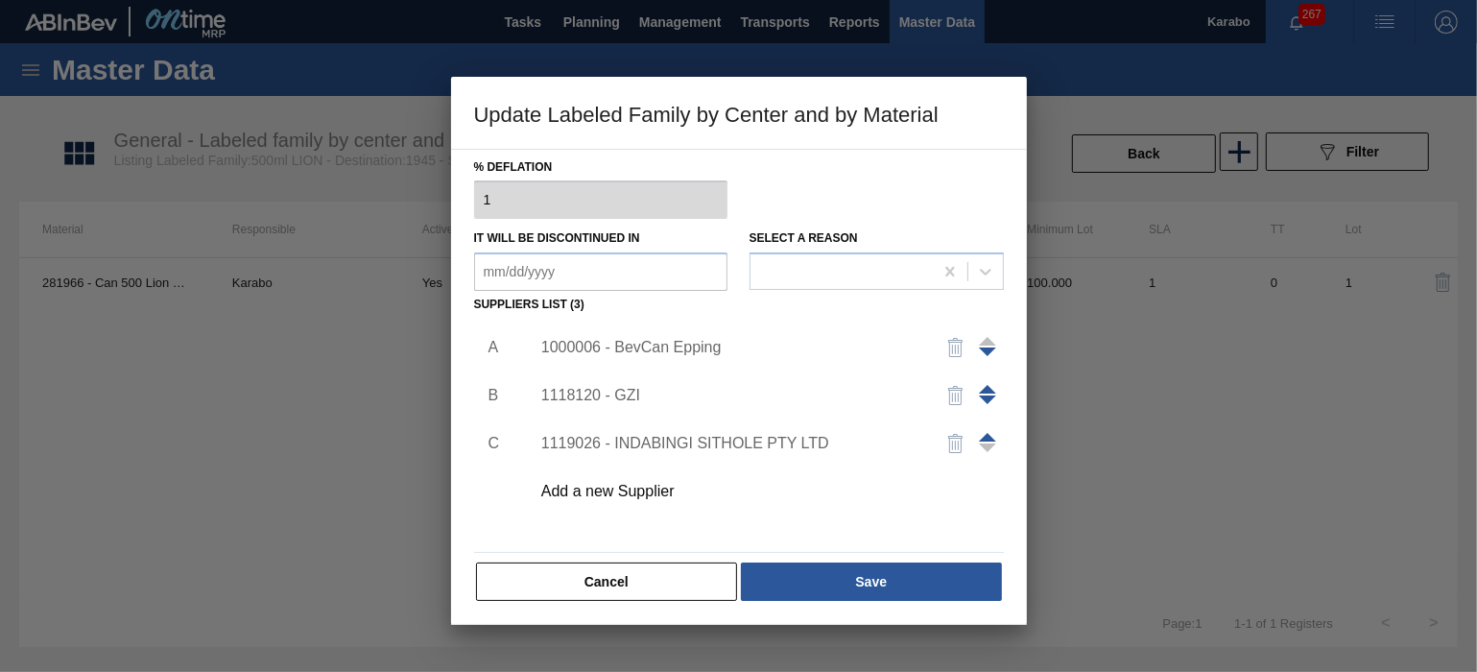
click at [648, 393] on div "1118120 - GZI" at bounding box center [729, 395] width 376 height 17
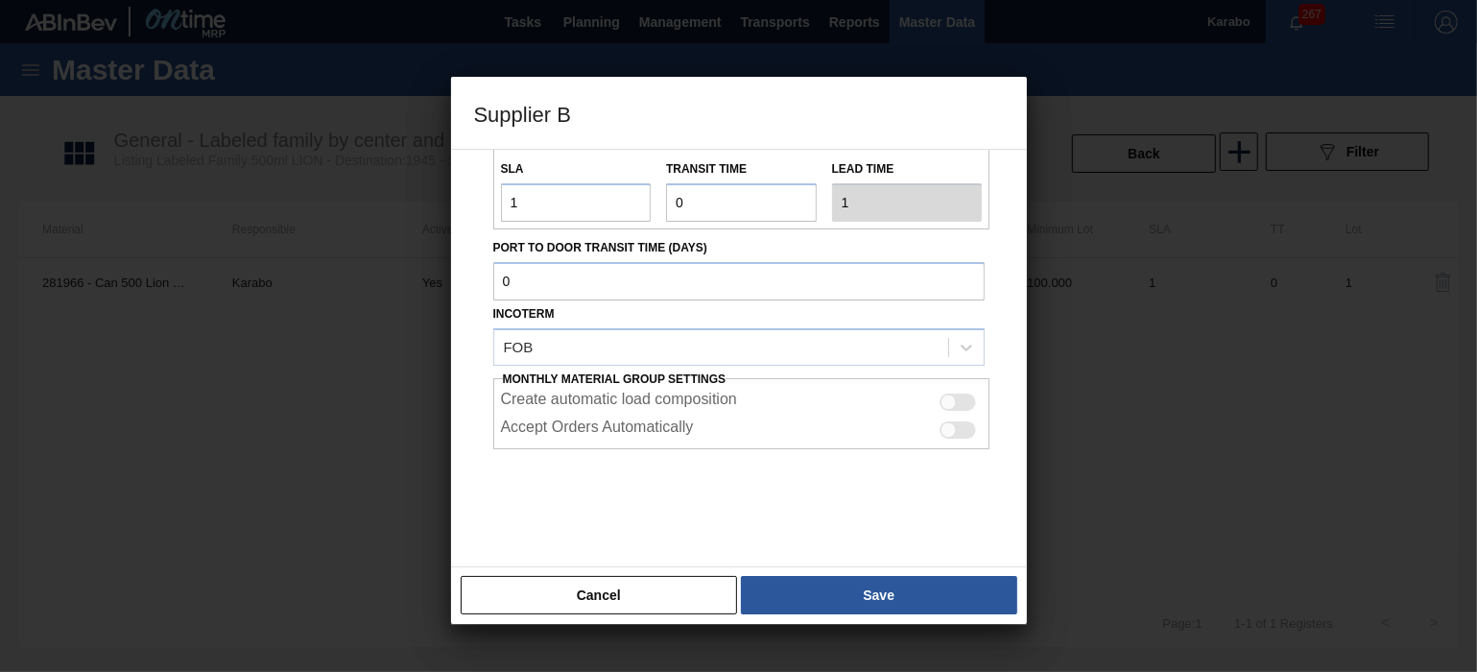
scroll to position [0, 0]
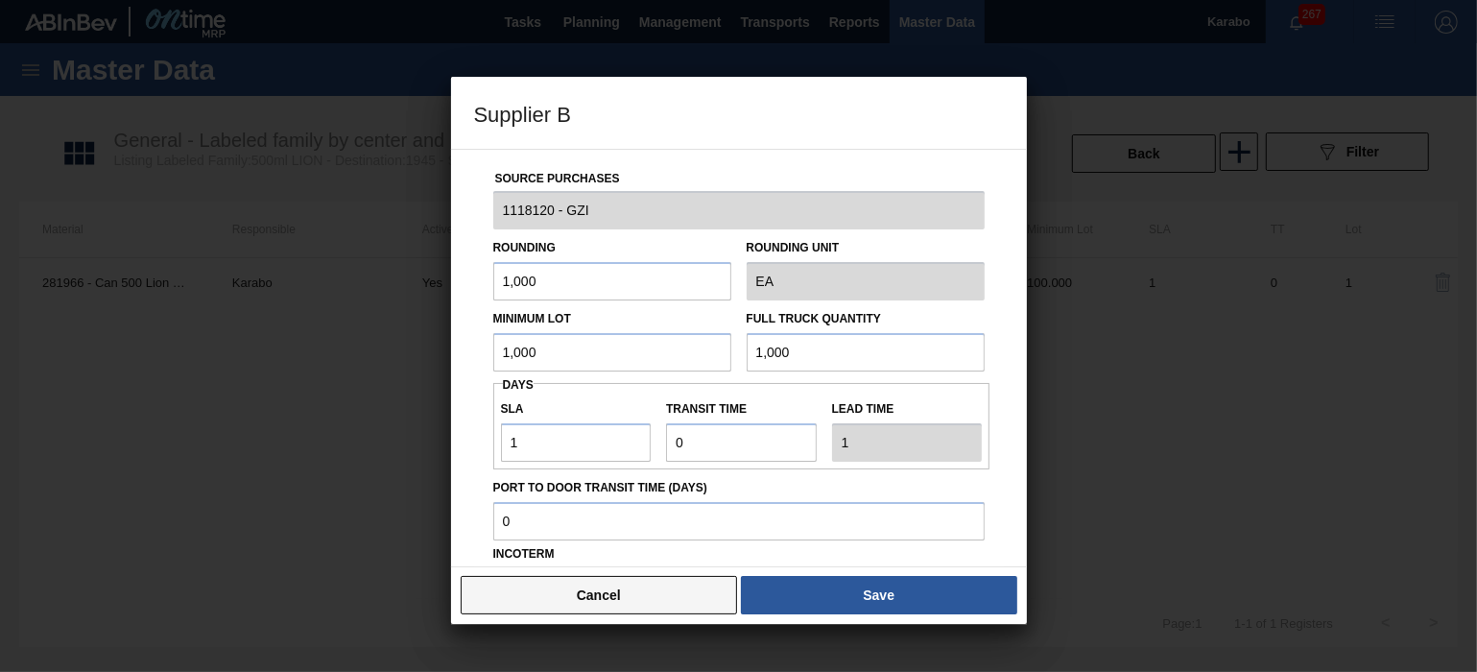
click at [667, 582] on button "Cancel" at bounding box center [599, 595] width 277 height 38
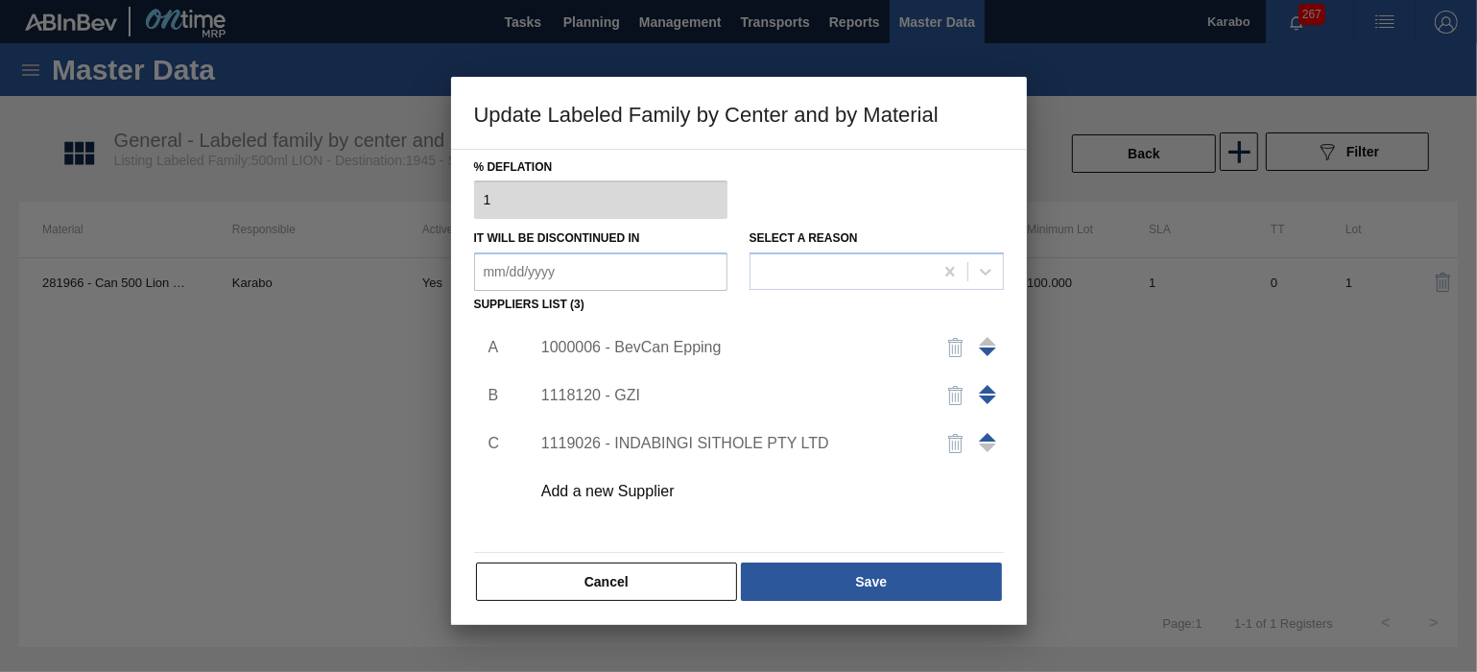
click at [689, 449] on div "1119026 - INDABINGI SITHOLE PTY LTD" at bounding box center [729, 443] width 376 height 17
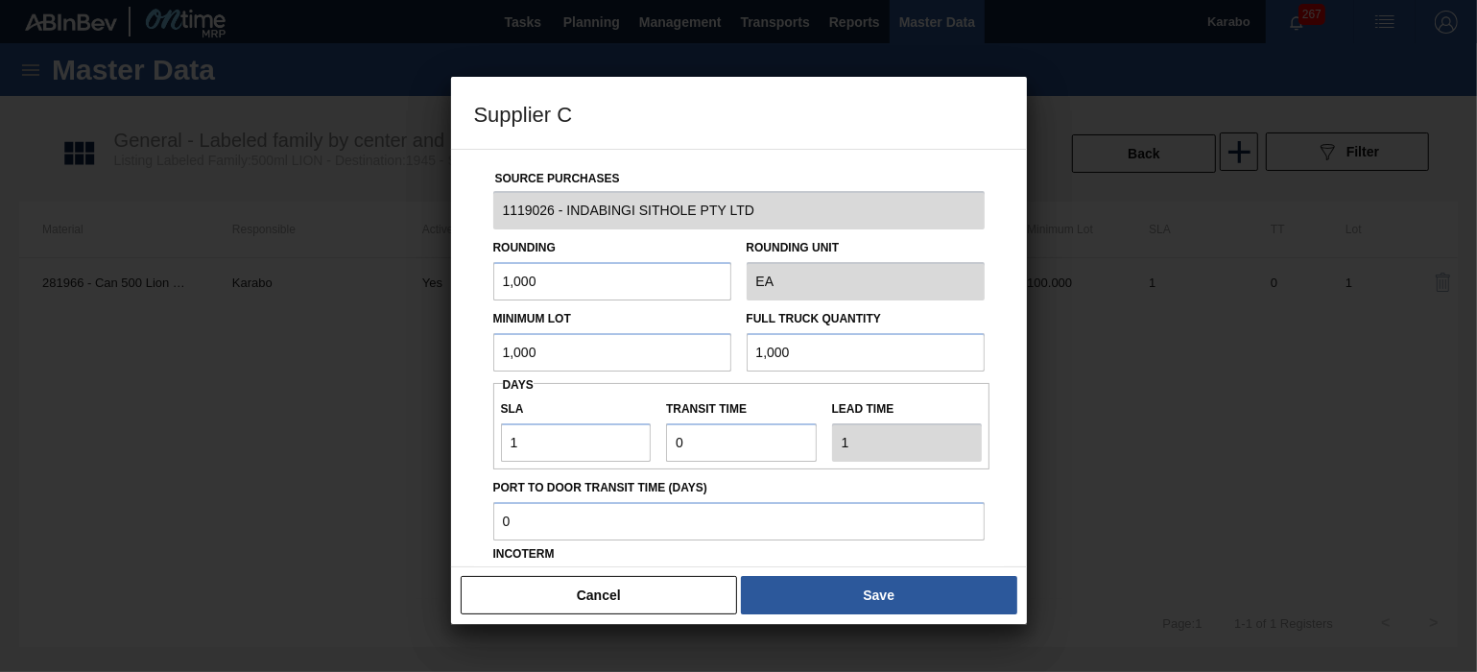
click at [668, 585] on button "Cancel" at bounding box center [599, 595] width 277 height 38
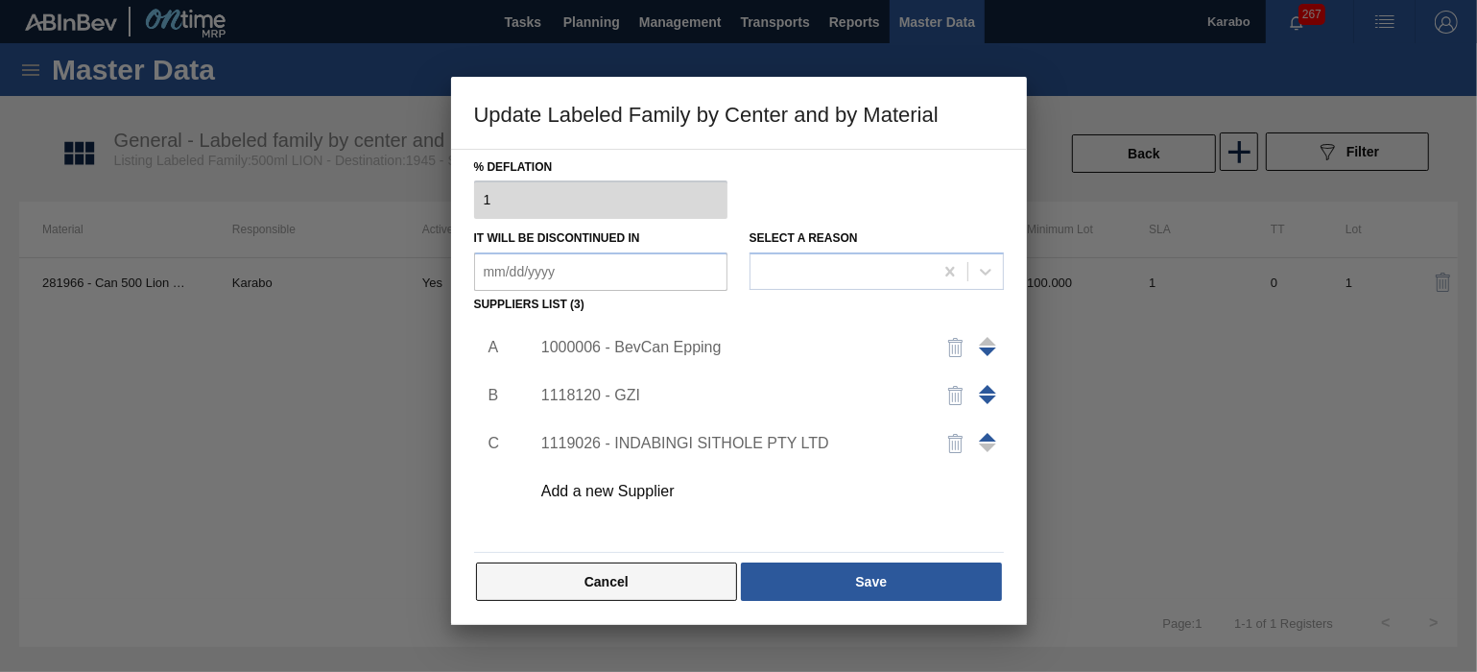
drag, startPoint x: 692, startPoint y: 573, endPoint x: 693, endPoint y: 562, distance: 10.6
click at [692, 573] on button "Cancel" at bounding box center [607, 581] width 262 height 38
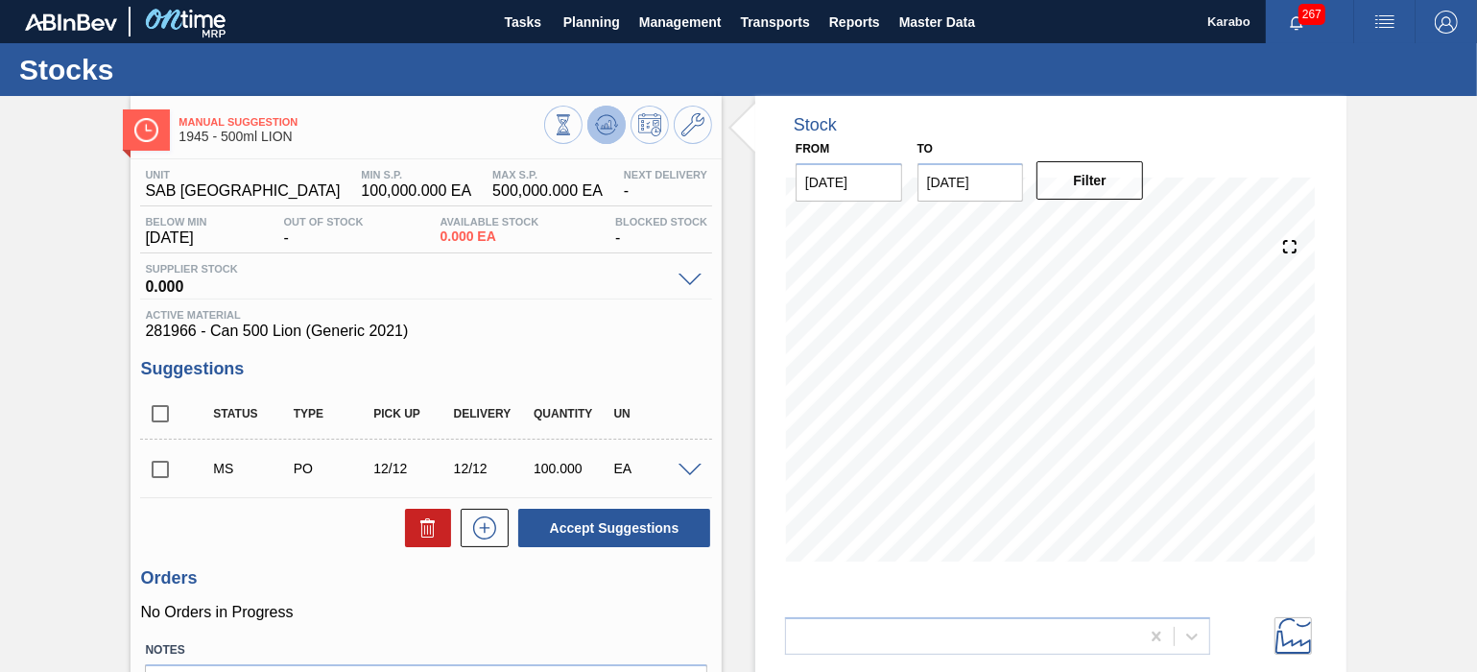
click at [617, 127] on button at bounding box center [606, 125] width 38 height 38
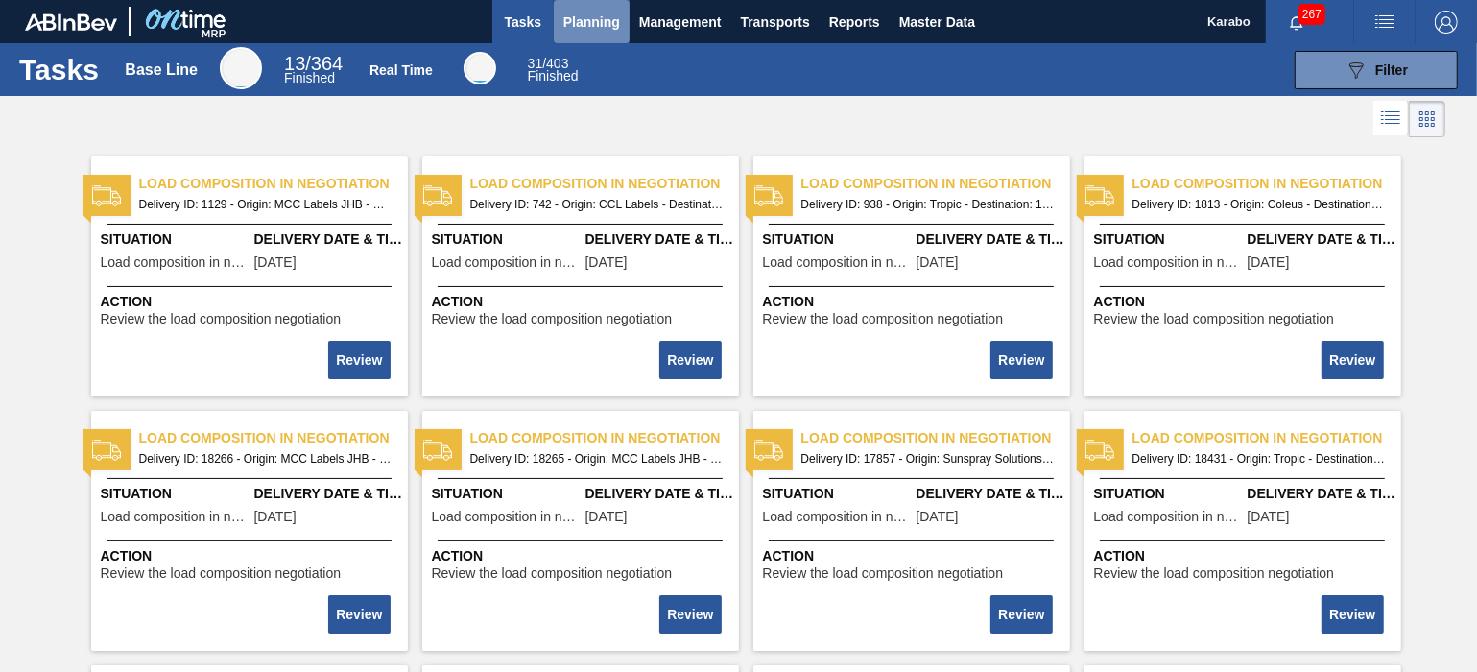
click at [589, 5] on button "Planning" at bounding box center [592, 21] width 76 height 43
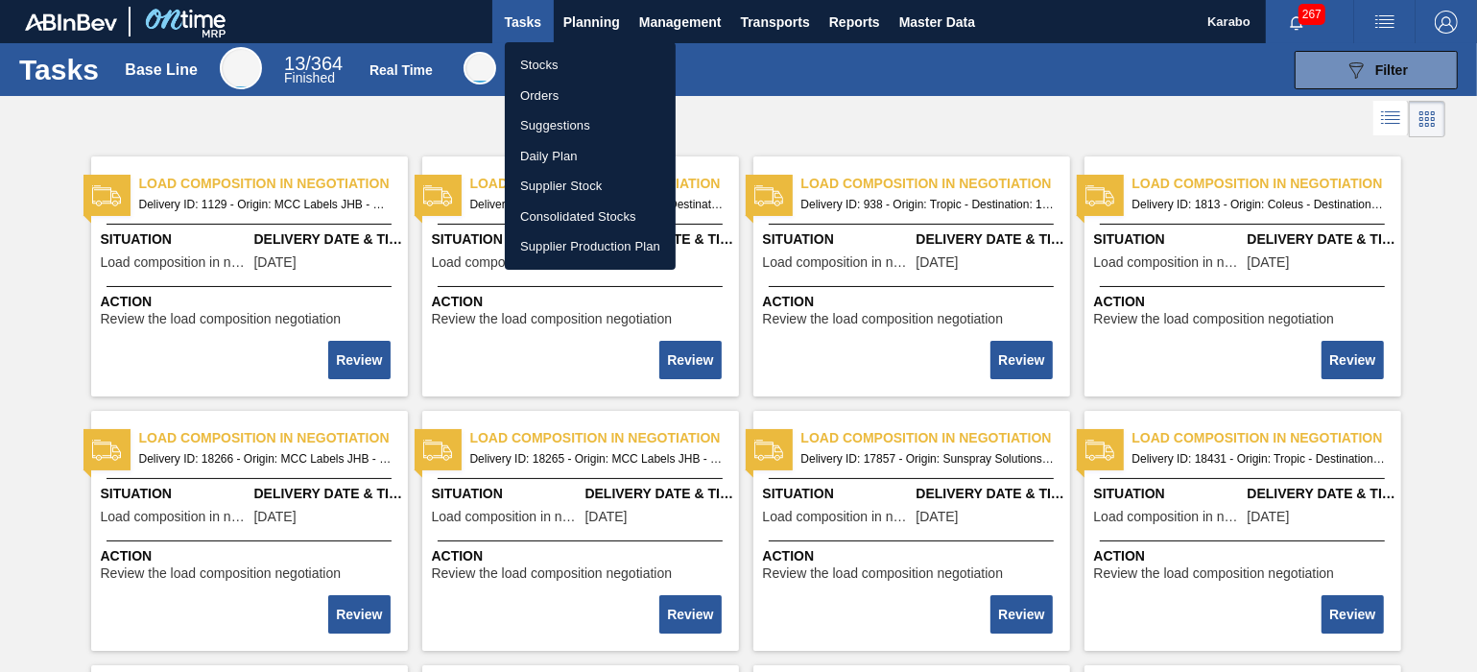
click at [616, 58] on li "Stocks" at bounding box center [590, 65] width 171 height 31
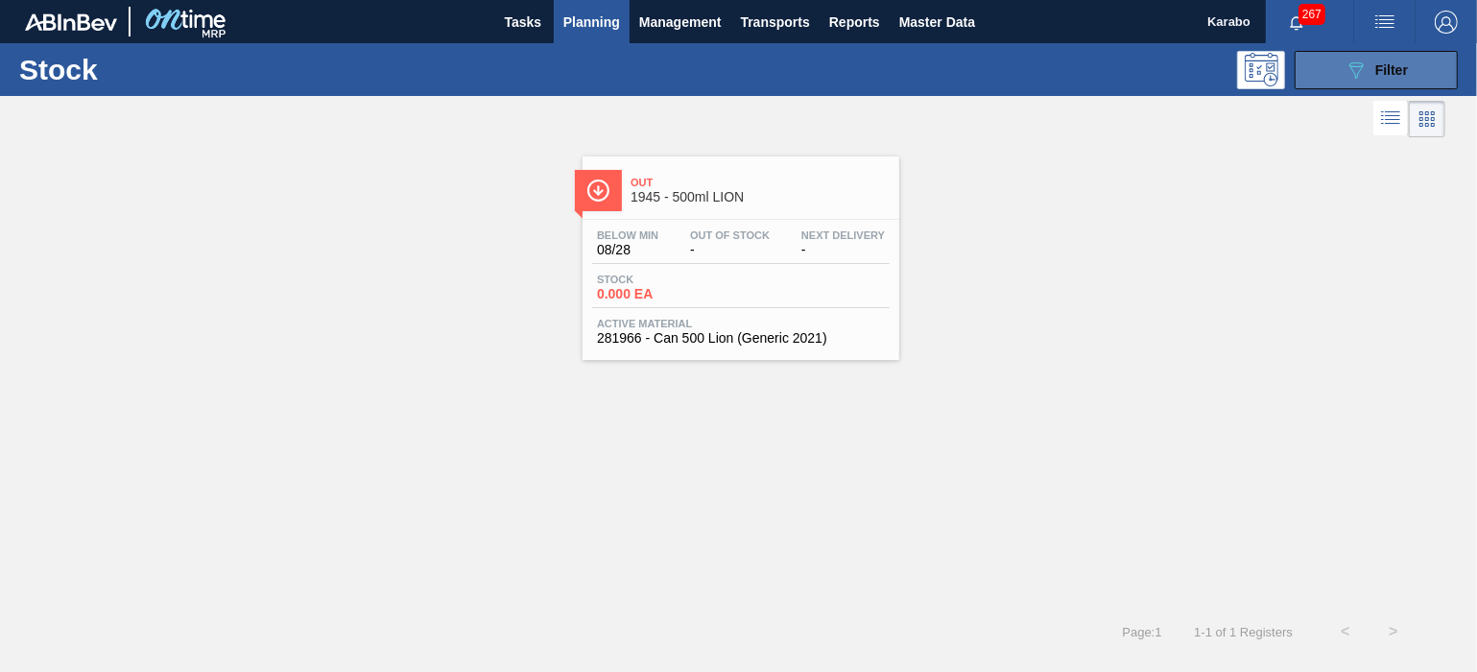
click at [1352, 64] on icon "089F7B8B-B2A5-4AFE-B5C0-19BA573D28AC" at bounding box center [1356, 70] width 23 height 23
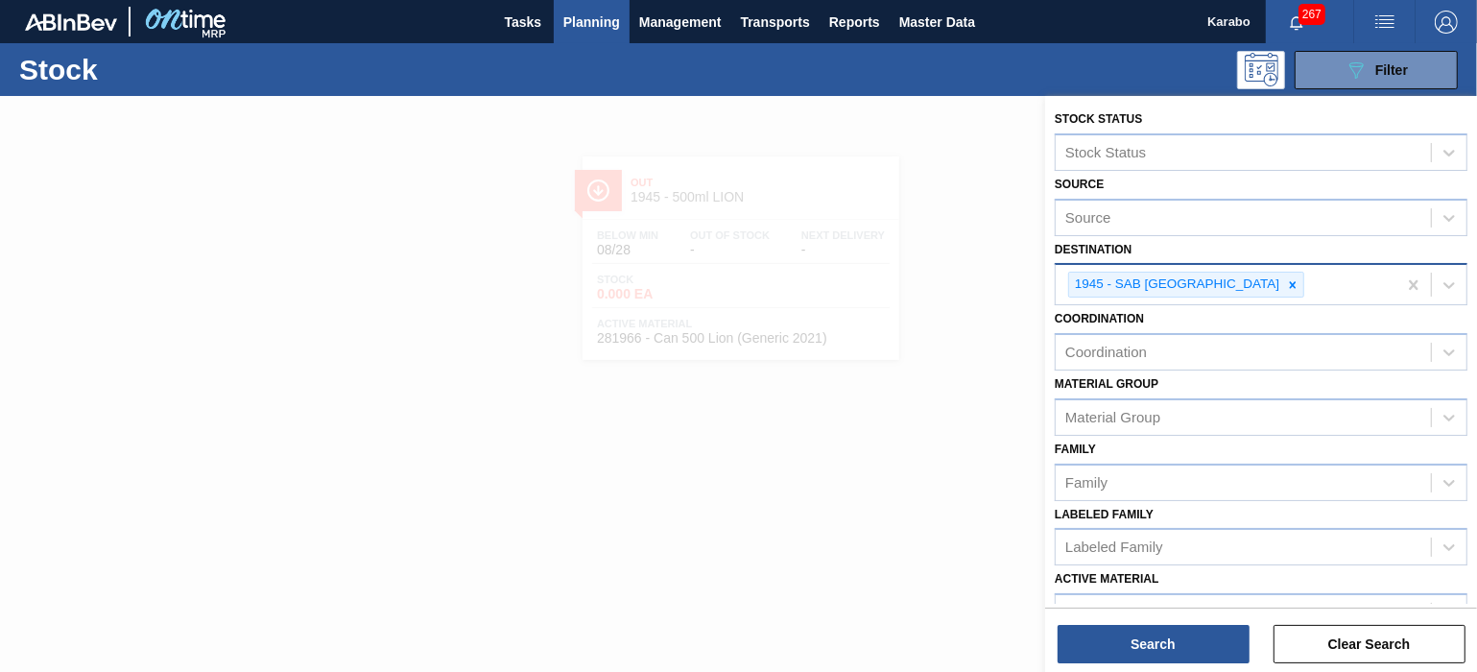
drag, startPoint x: 1246, startPoint y: 278, endPoint x: 1232, endPoint y: 280, distance: 13.6
click at [1282, 279] on div at bounding box center [1292, 285] width 21 height 24
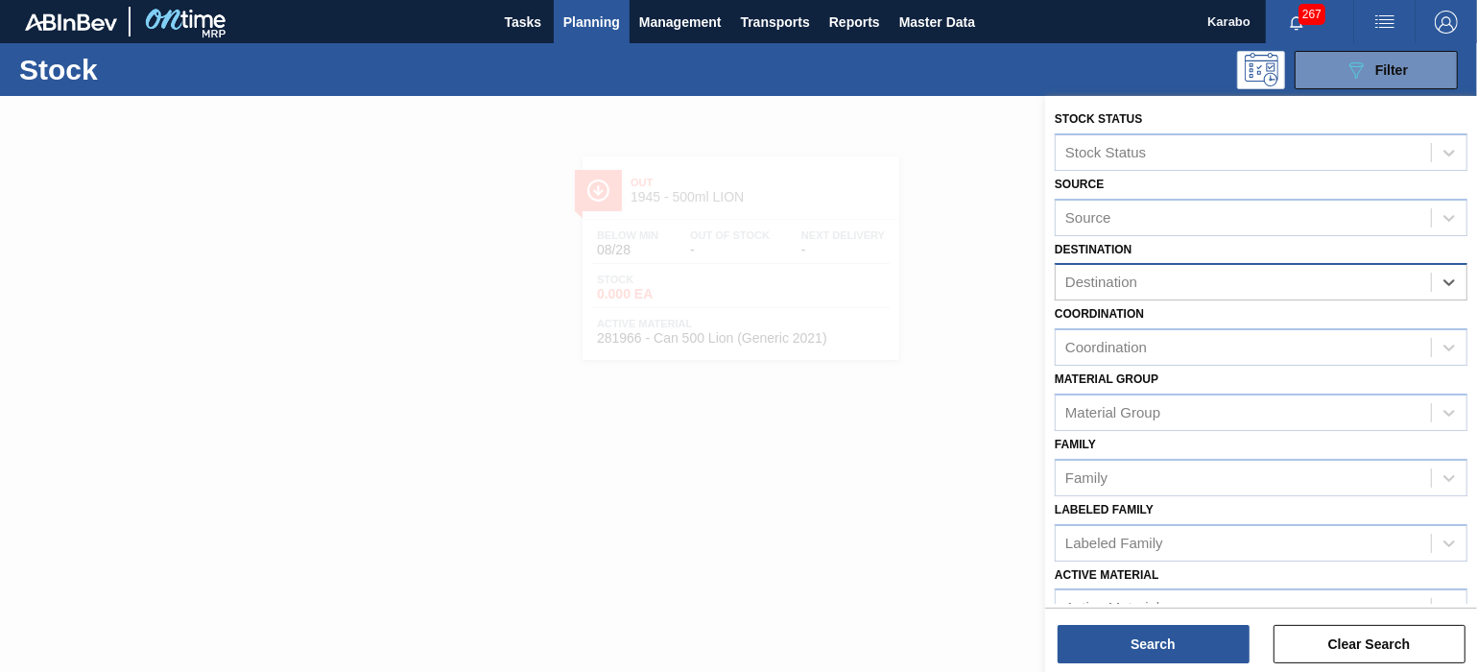
click at [1231, 280] on div "Destination" at bounding box center [1243, 283] width 375 height 28
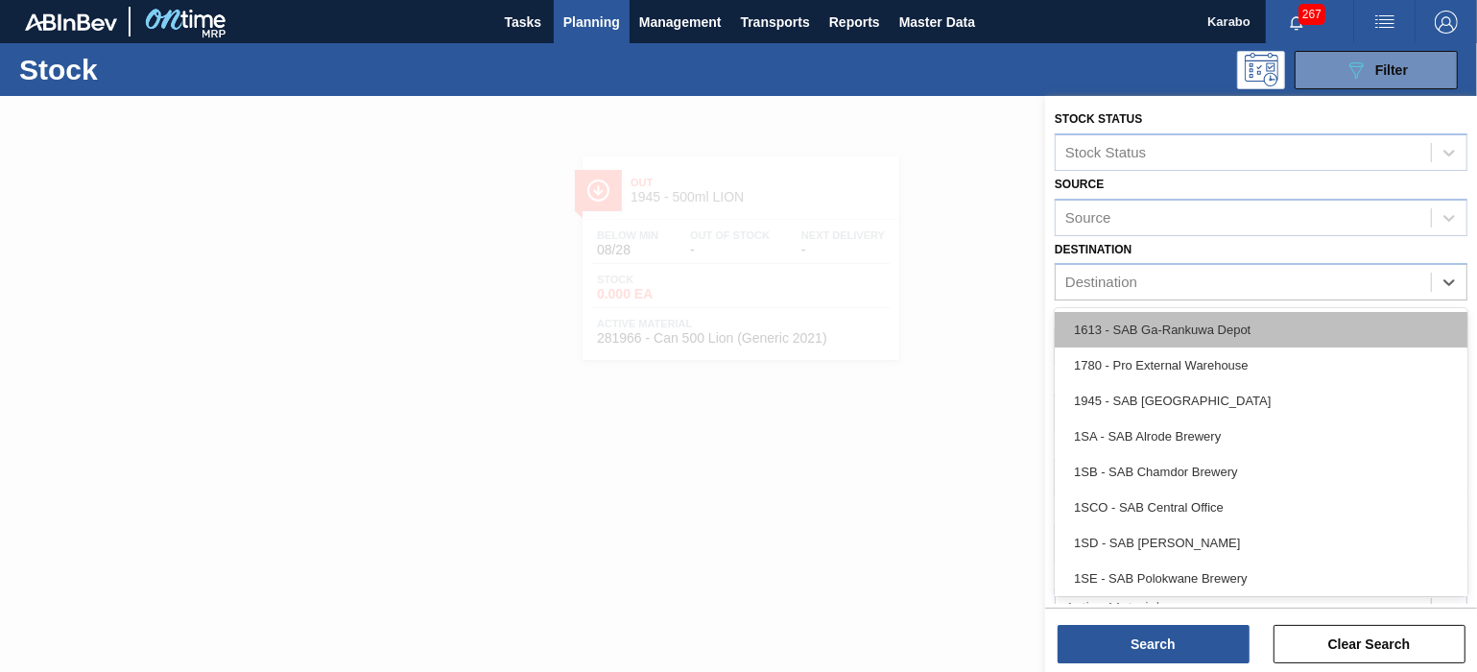
click at [1206, 329] on div "1613 - SAB Ga-Rankuwa Depot" at bounding box center [1261, 330] width 413 height 36
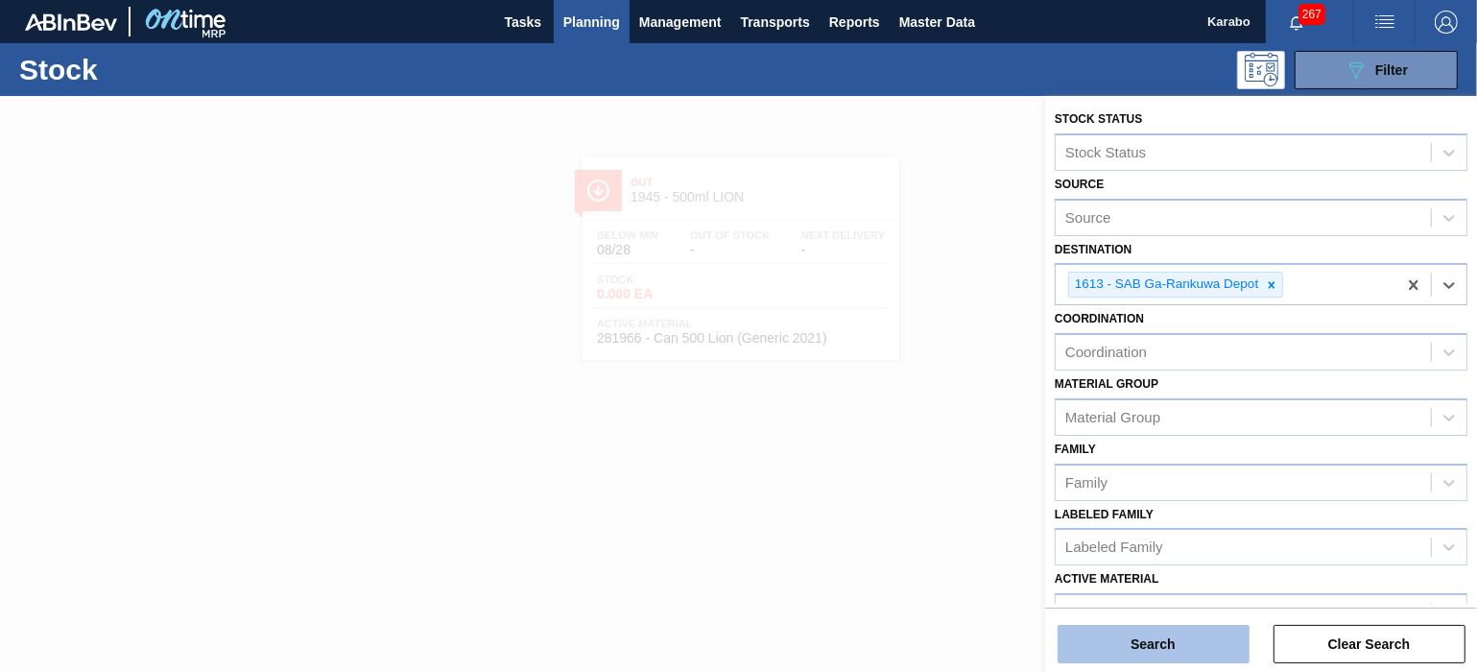
click at [1172, 646] on button "Search" at bounding box center [1154, 644] width 192 height 38
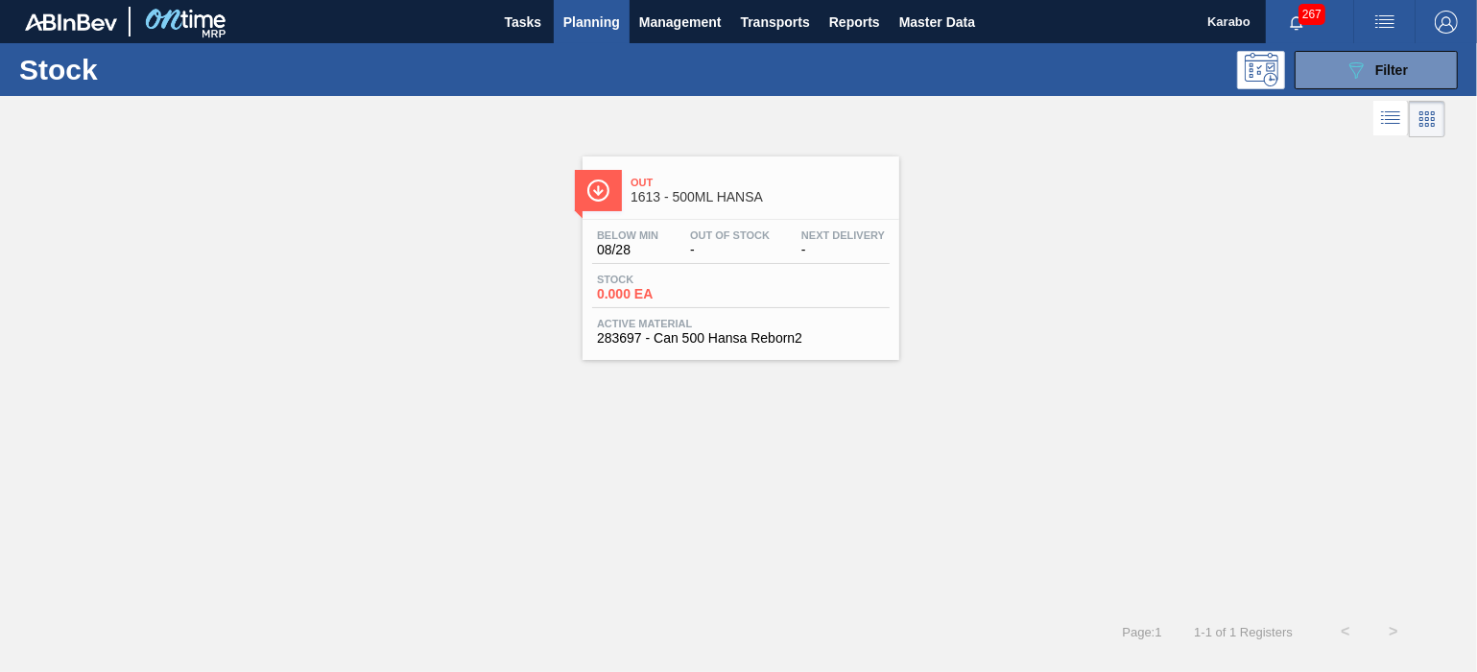
click at [773, 310] on div "Below Min 08/28 Out Of Stock - Next Delivery - Stock 0.000 EA Active Material 2…" at bounding box center [741, 285] width 317 height 131
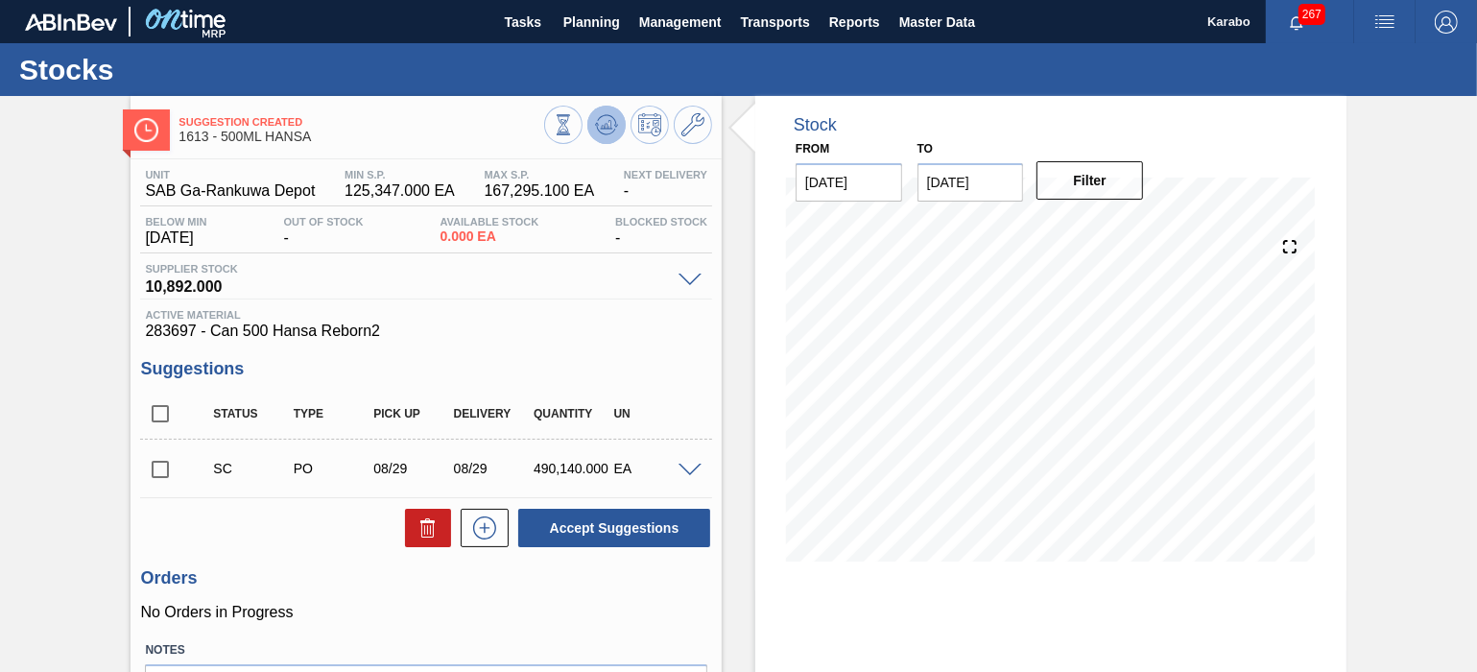
click at [603, 134] on icon at bounding box center [606, 124] width 23 height 23
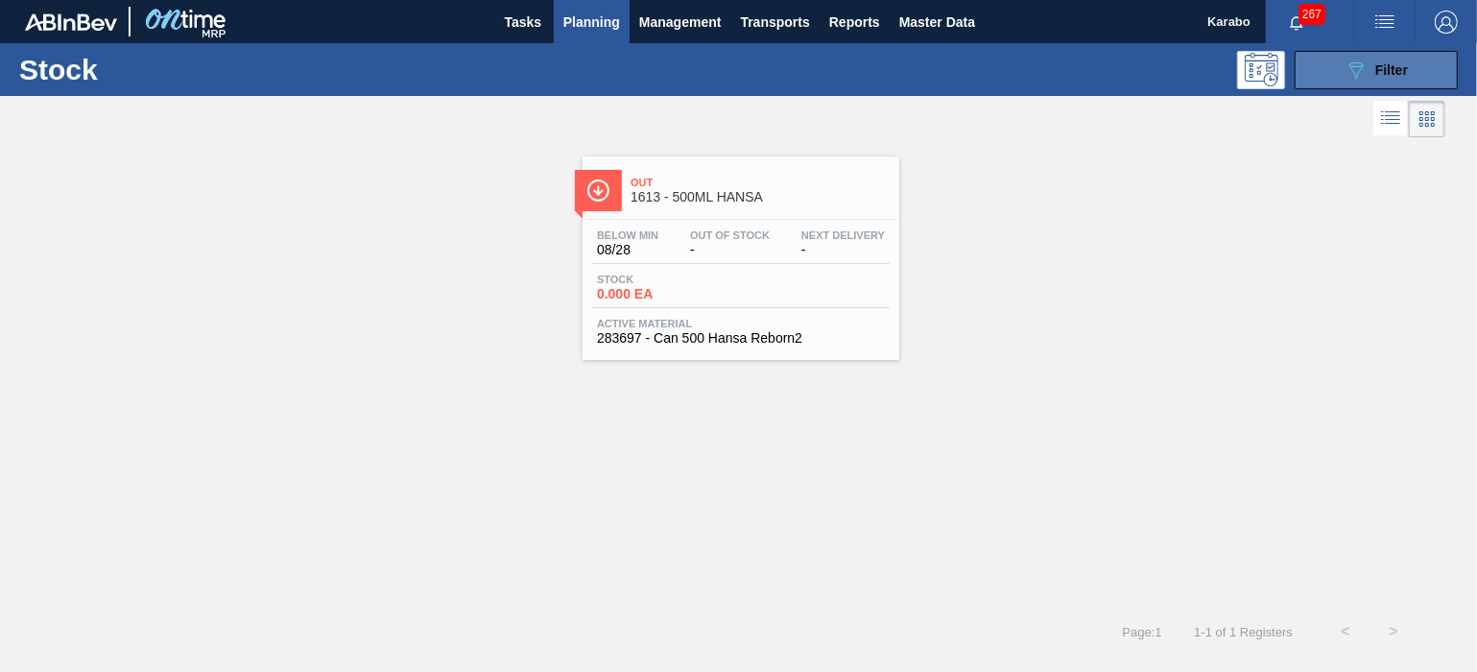
click at [1317, 82] on button "089F7B8B-B2A5-4AFE-B5C0-19BA573D28AC Filter" at bounding box center [1376, 70] width 163 height 38
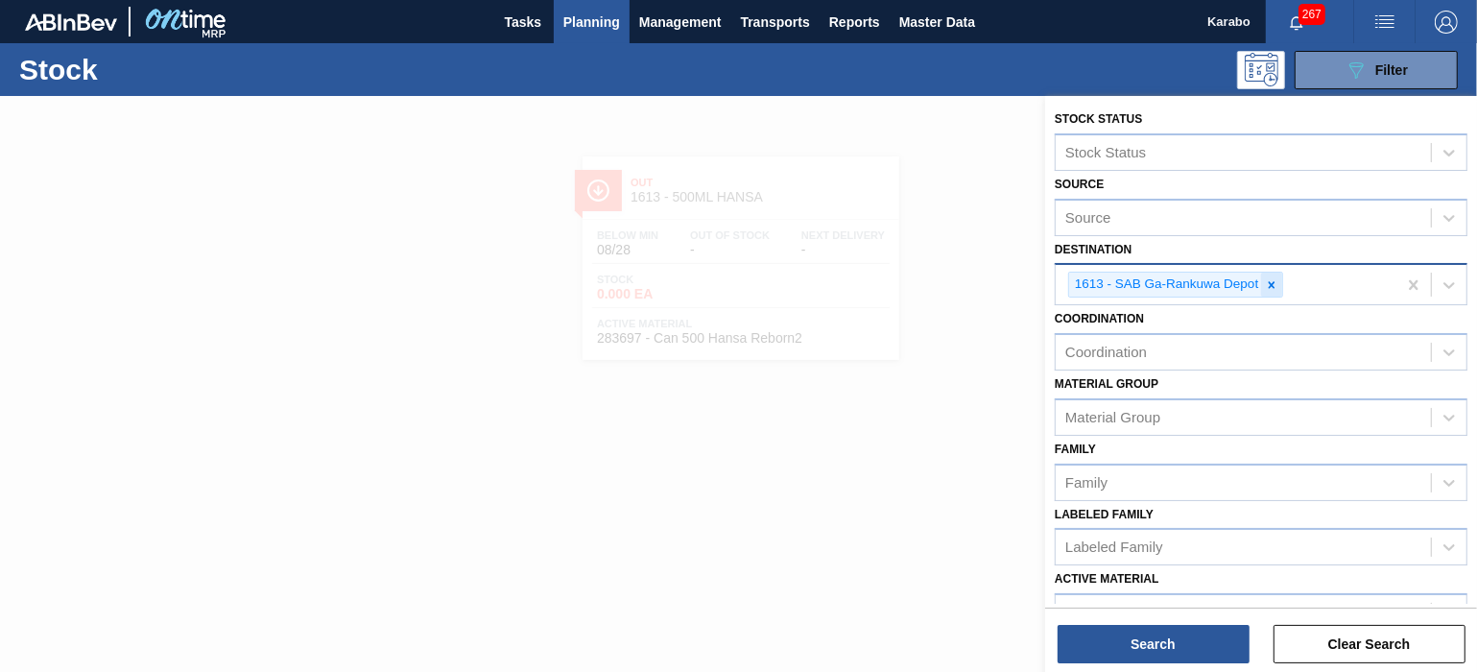
click at [1265, 280] on div at bounding box center [1271, 285] width 21 height 24
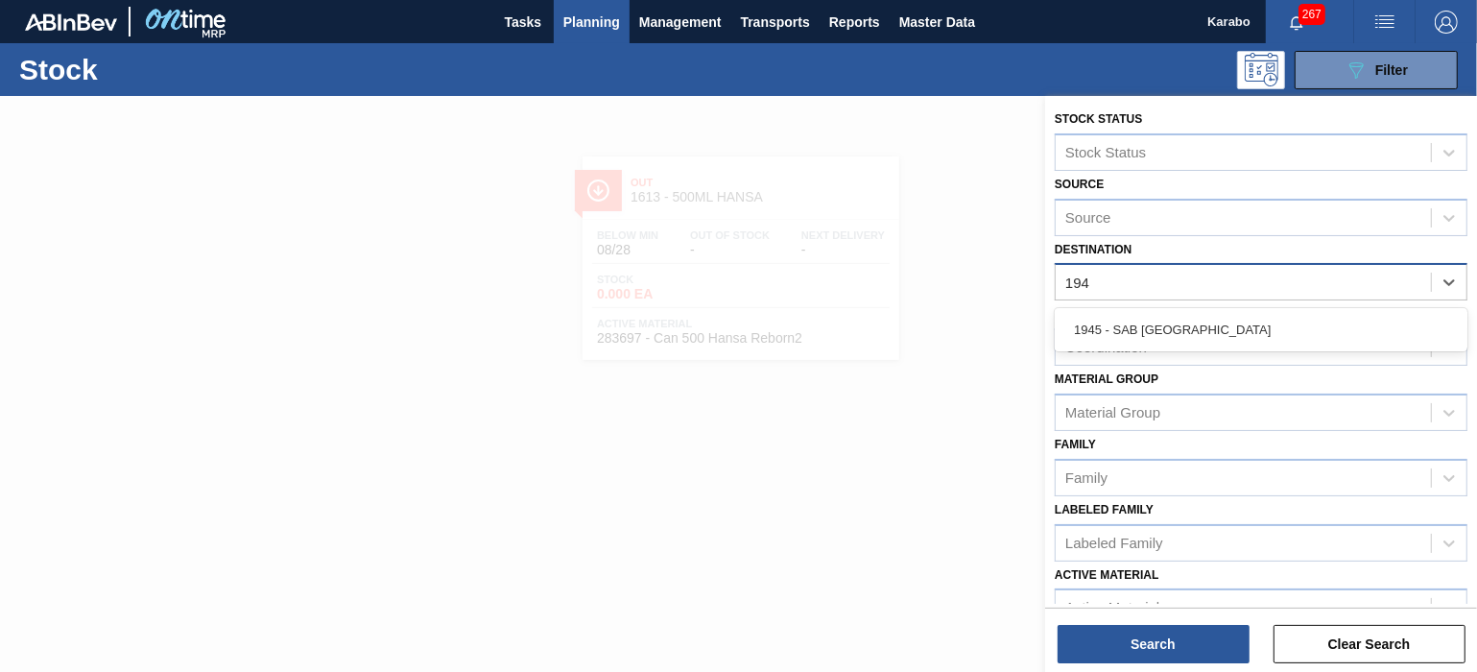
type input "1945"
click at [1335, 318] on div "1945 - SAB Epping Depot" at bounding box center [1261, 330] width 413 height 36
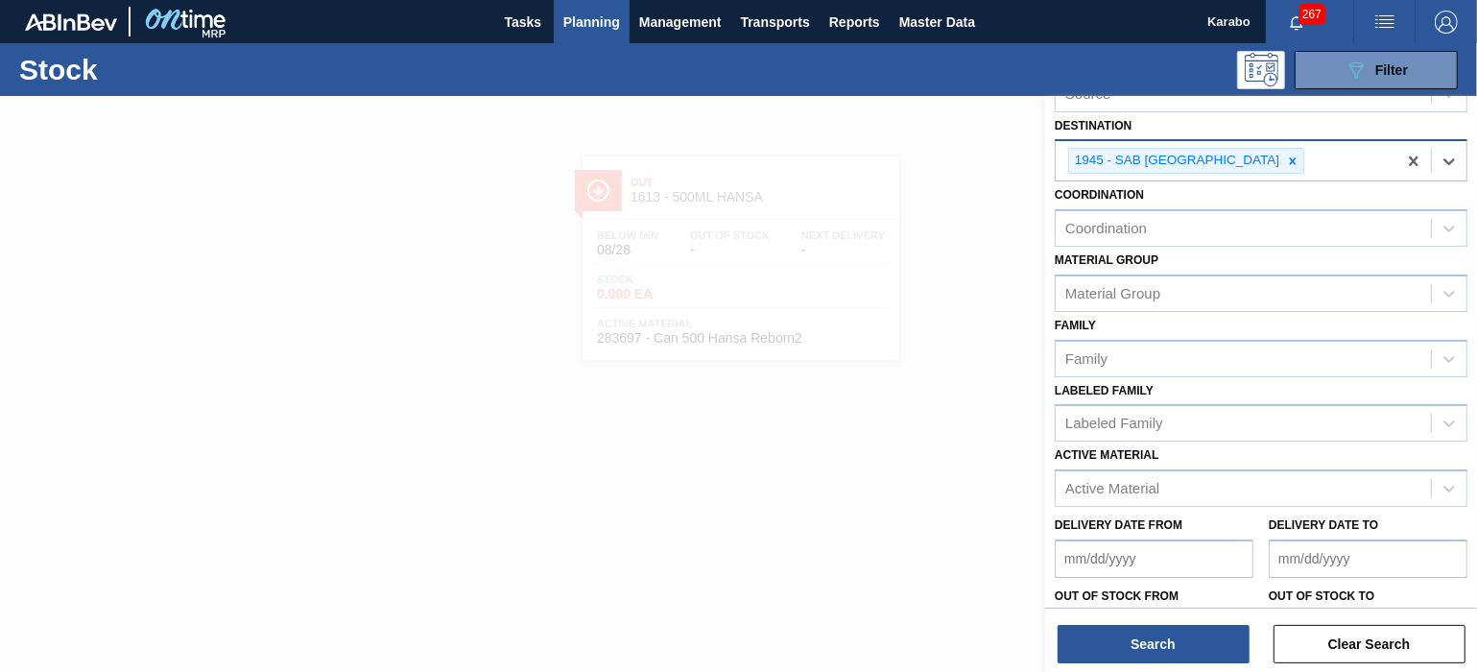
scroll to position [243, 0]
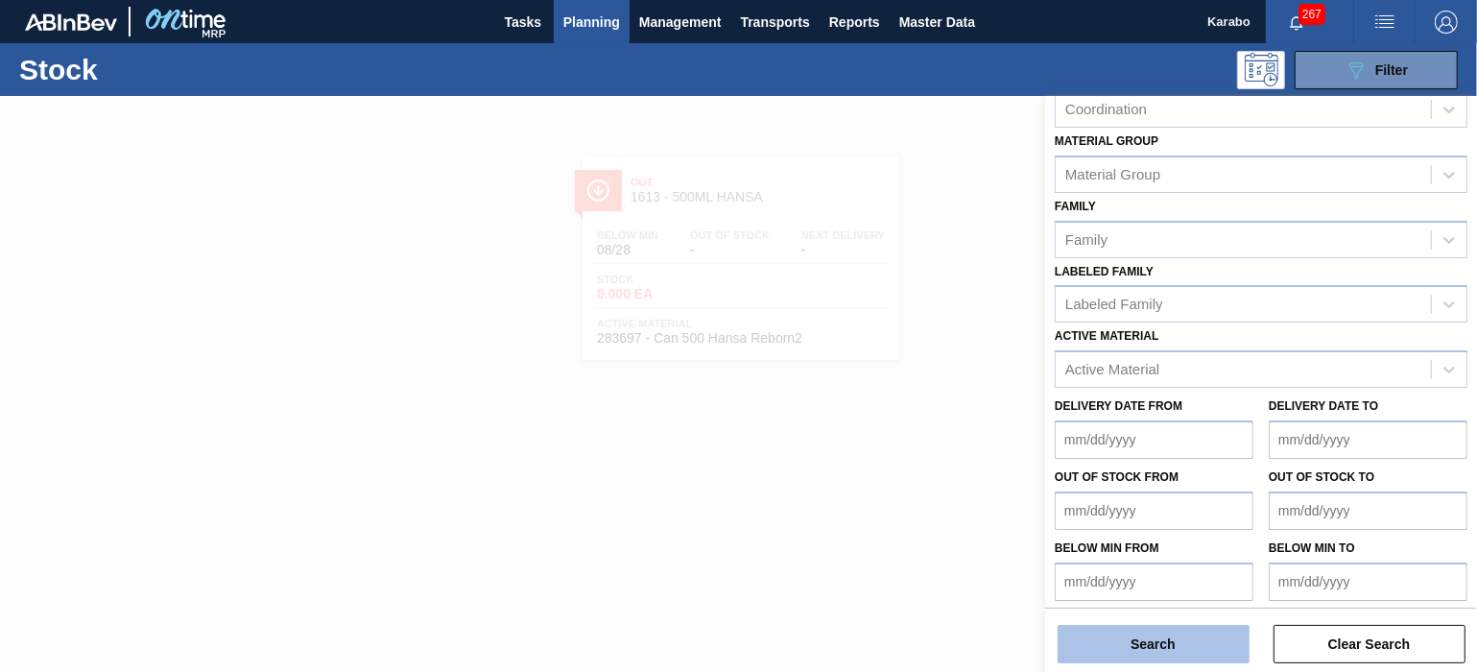
click at [1200, 643] on button "Search" at bounding box center [1154, 644] width 192 height 38
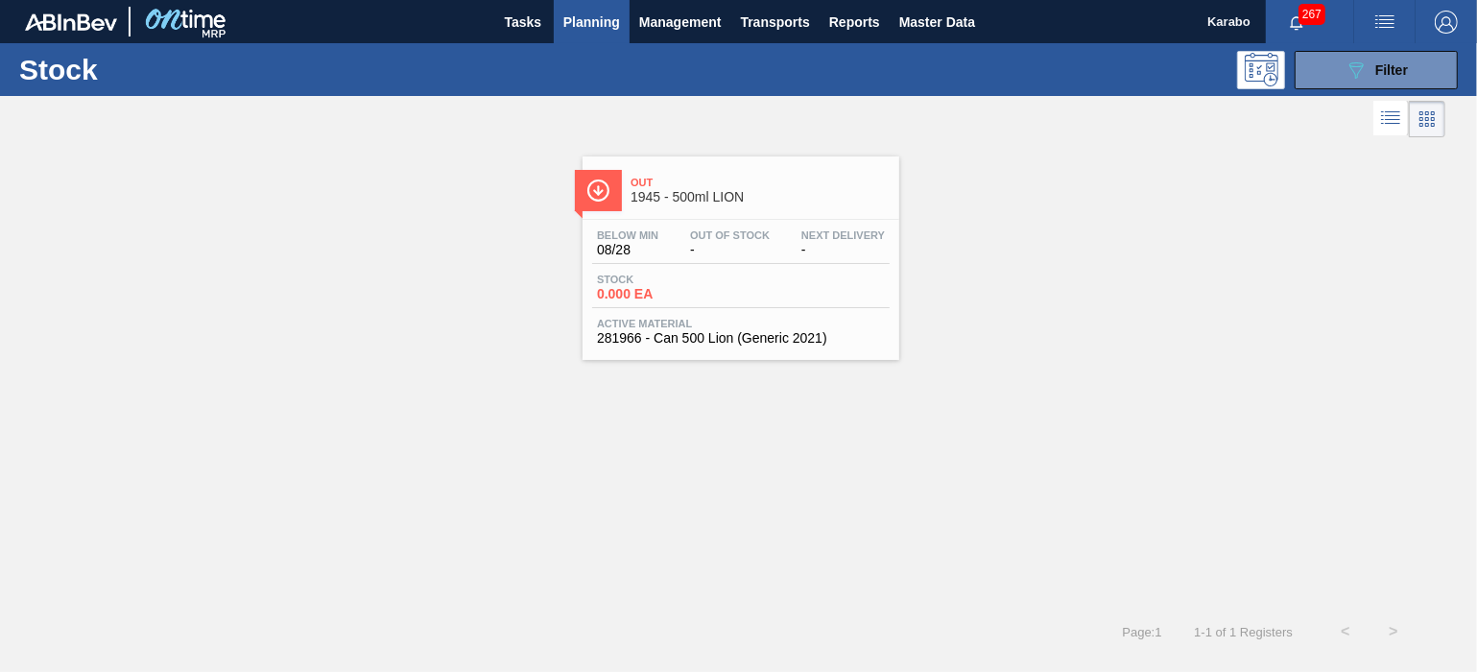
click at [897, 298] on div "Below Min 08/28 Out Of Stock - Next Delivery - Stock 0.000 EA Active Material 2…" at bounding box center [741, 285] width 317 height 131
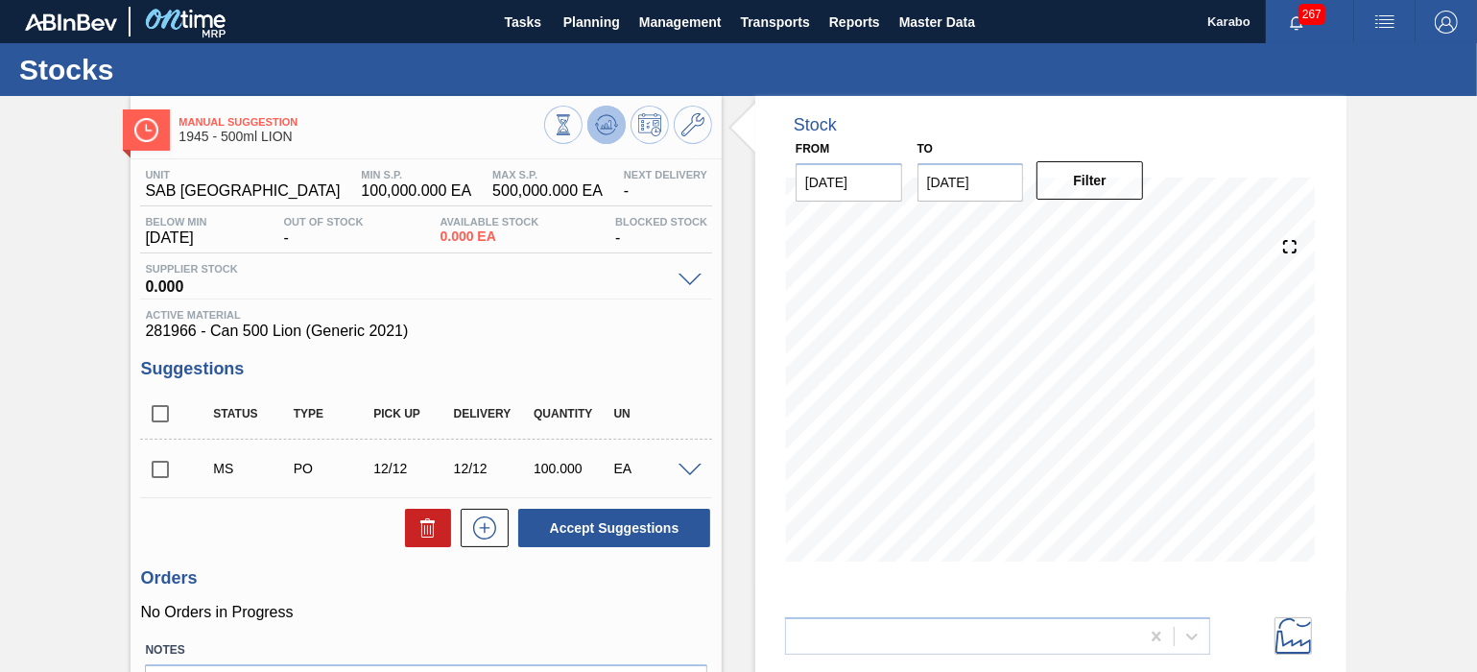
click at [598, 132] on icon at bounding box center [606, 124] width 23 height 23
click at [692, 468] on span at bounding box center [690, 471] width 23 height 14
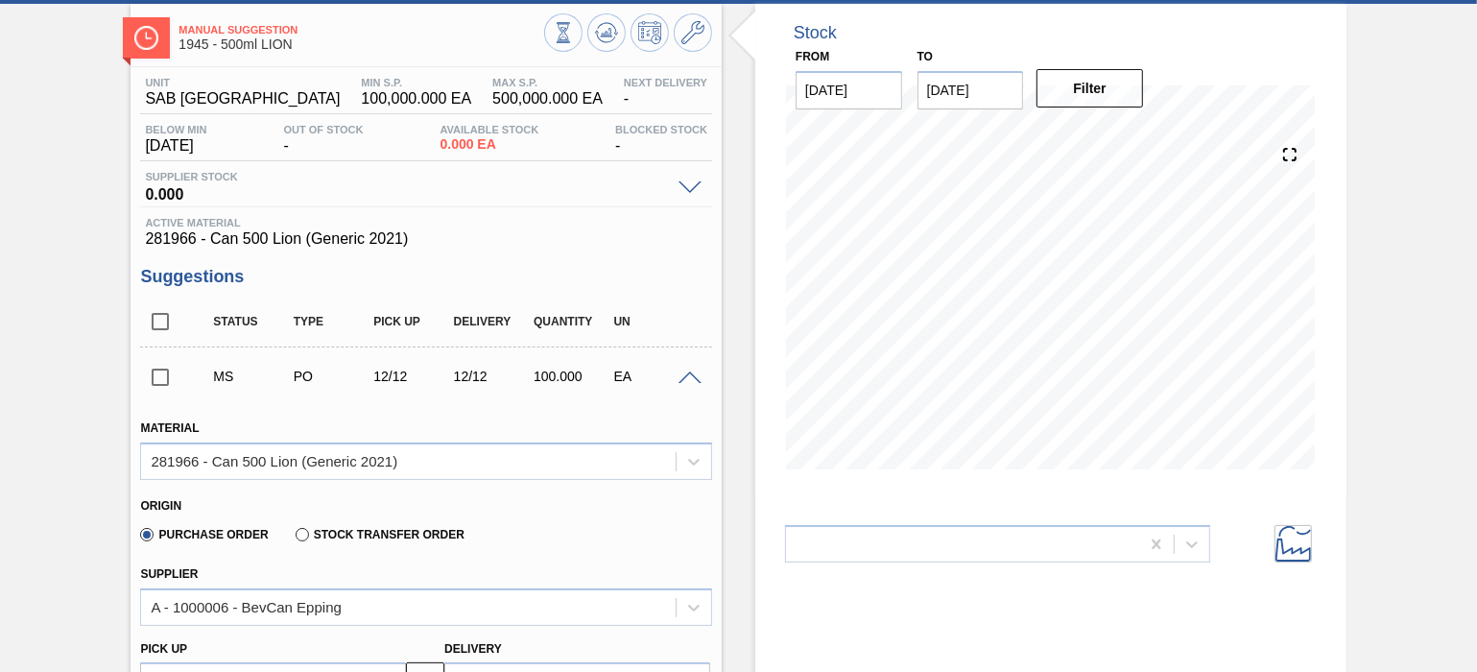
scroll to position [240, 0]
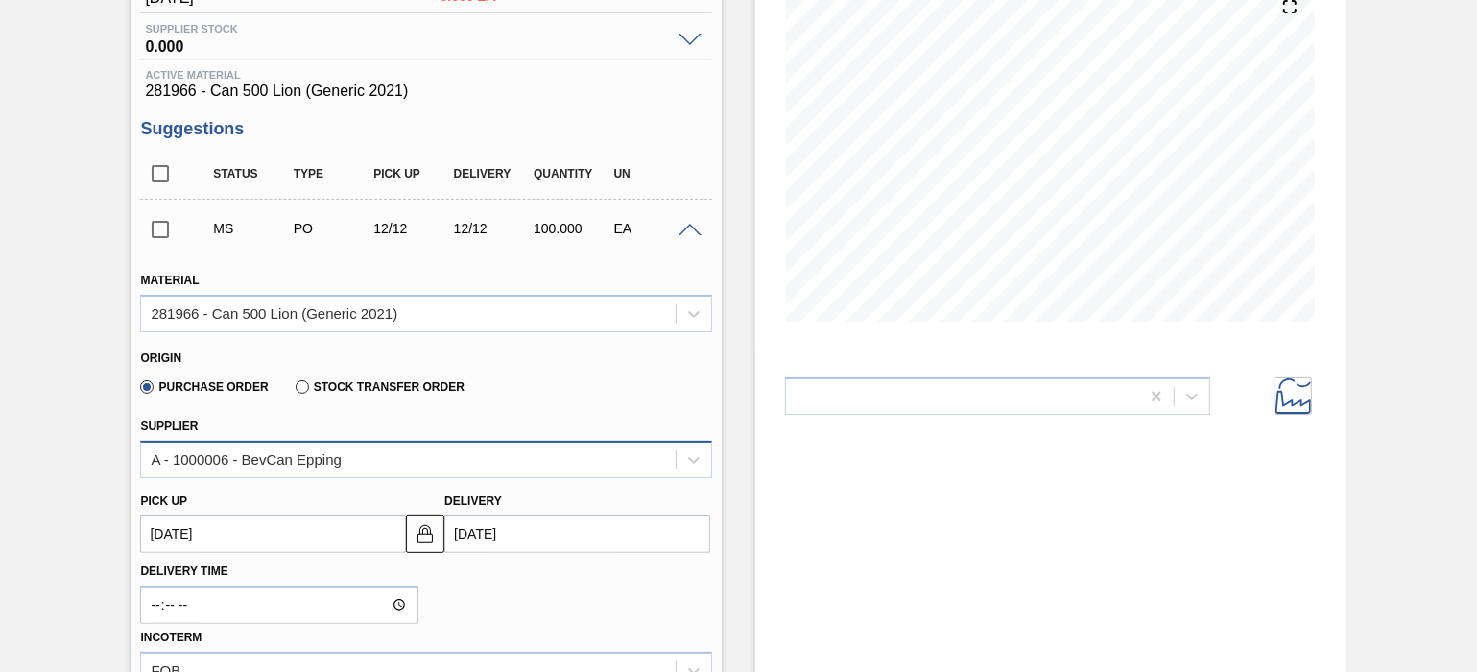
click at [526, 457] on div "A - 1000006 - BevCan Epping" at bounding box center [408, 459] width 535 height 28
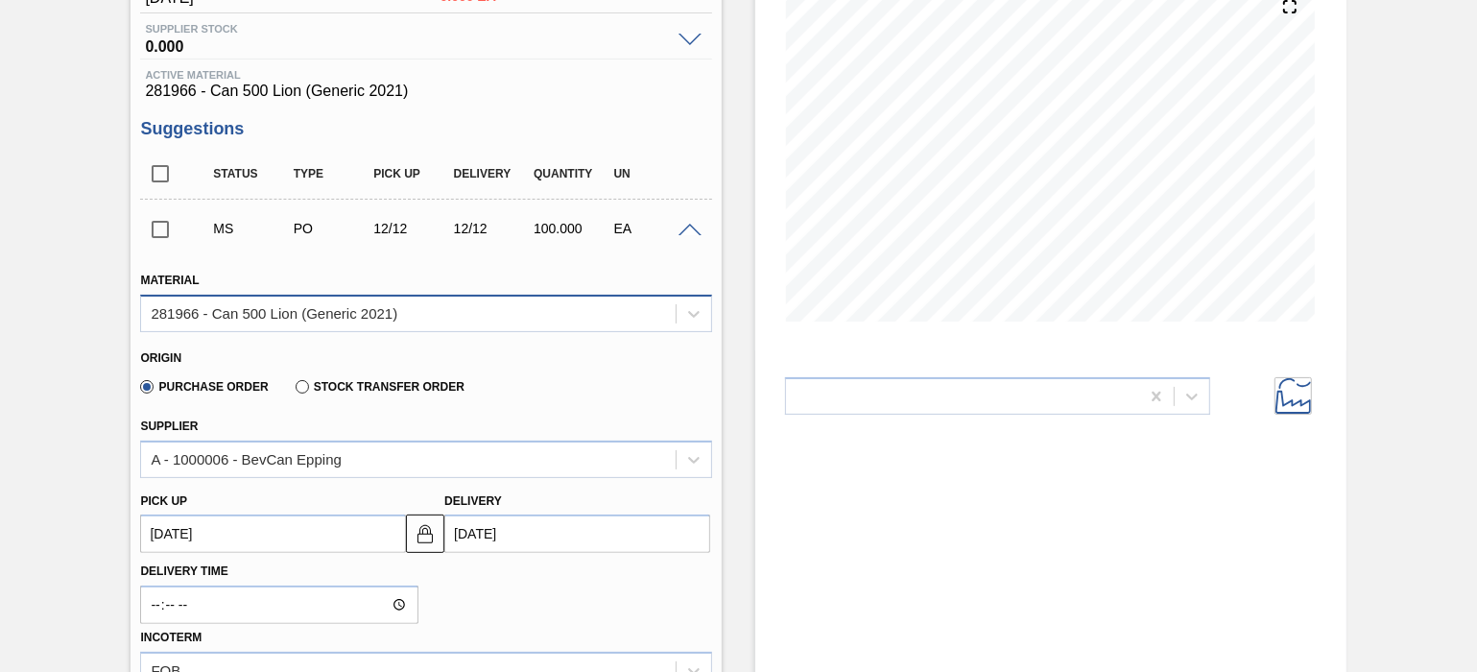
scroll to position [0, 0]
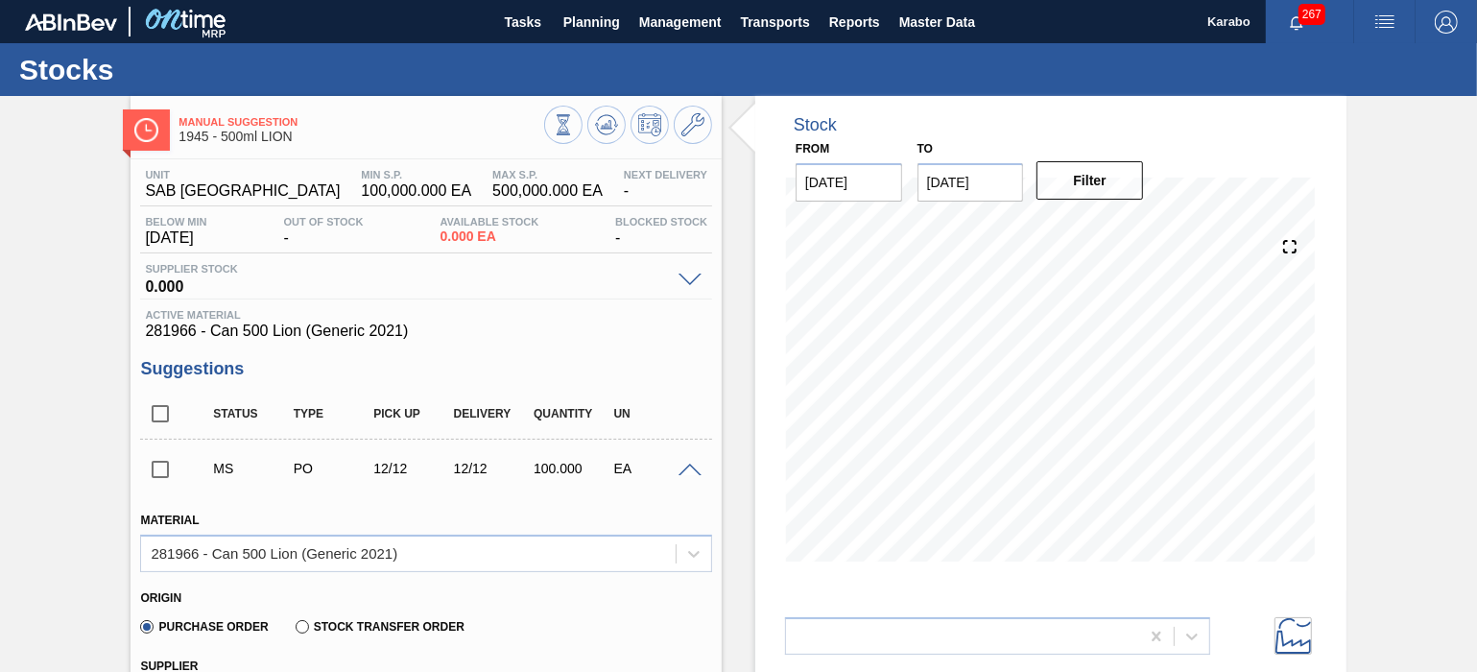
click at [682, 465] on span at bounding box center [690, 471] width 23 height 14
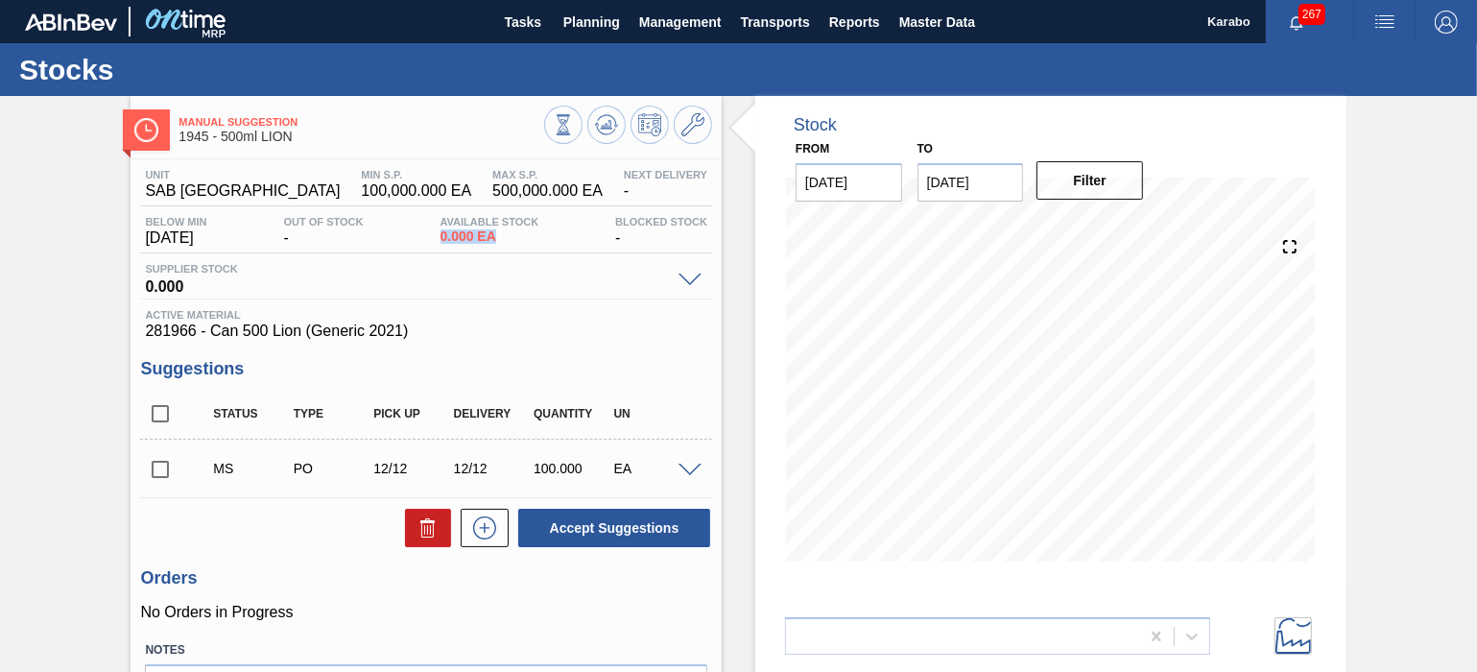
drag, startPoint x: 509, startPoint y: 241, endPoint x: 444, endPoint y: 242, distance: 64.3
click at [444, 242] on span "0.000 EA" at bounding box center [490, 236] width 99 height 14
